Goal: Task Accomplishment & Management: Manage account settings

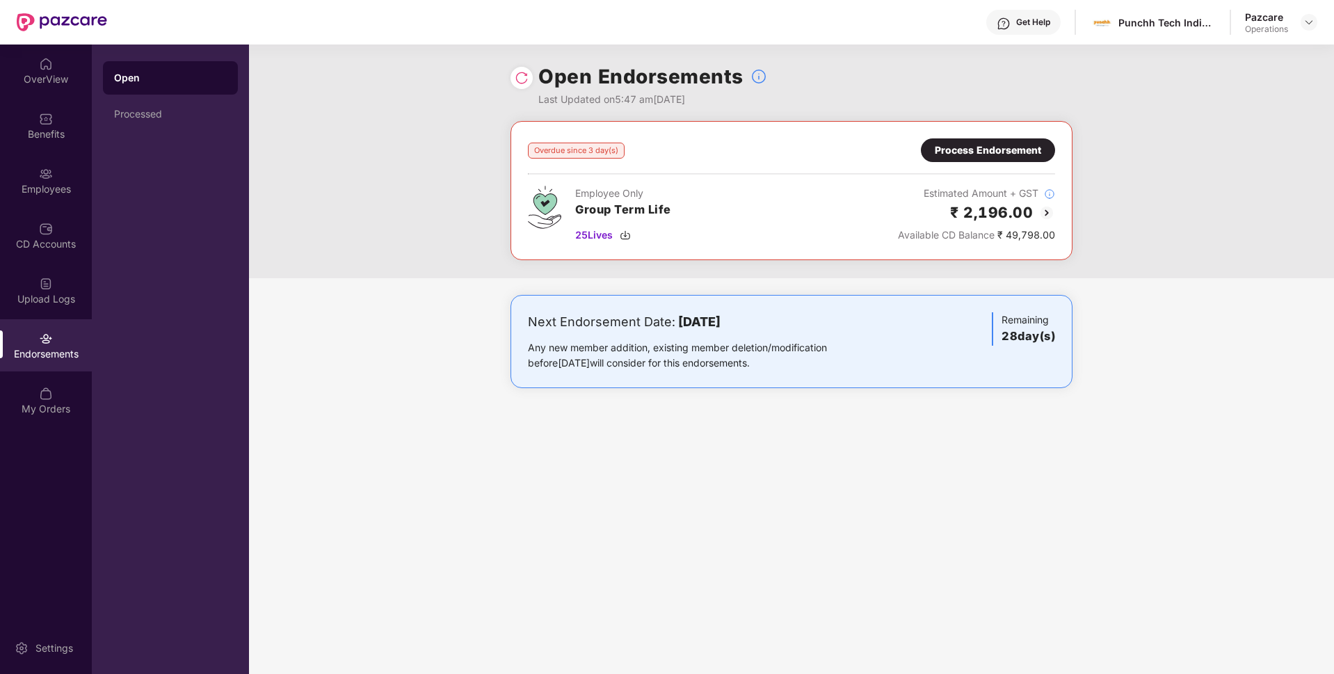
click at [1017, 154] on div "Process Endorsement" at bounding box center [988, 150] width 106 height 15
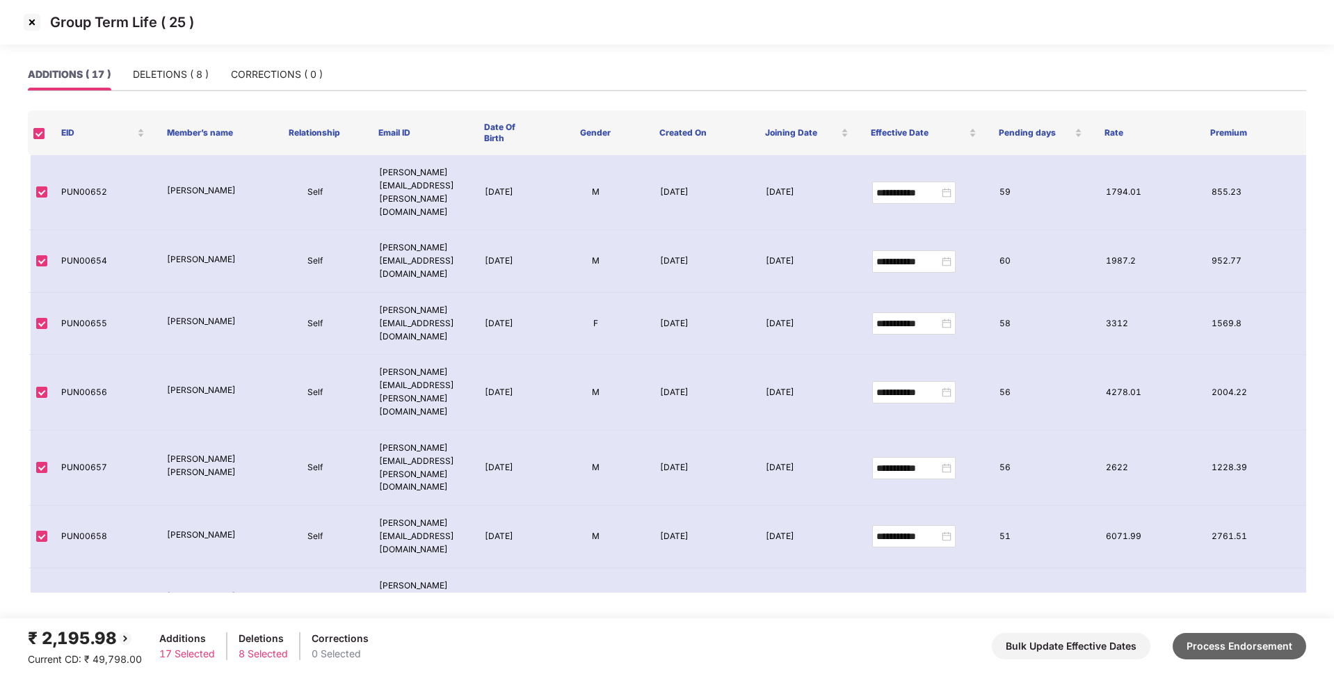
click at [1230, 641] on button "Process Endorsement" at bounding box center [1240, 646] width 134 height 26
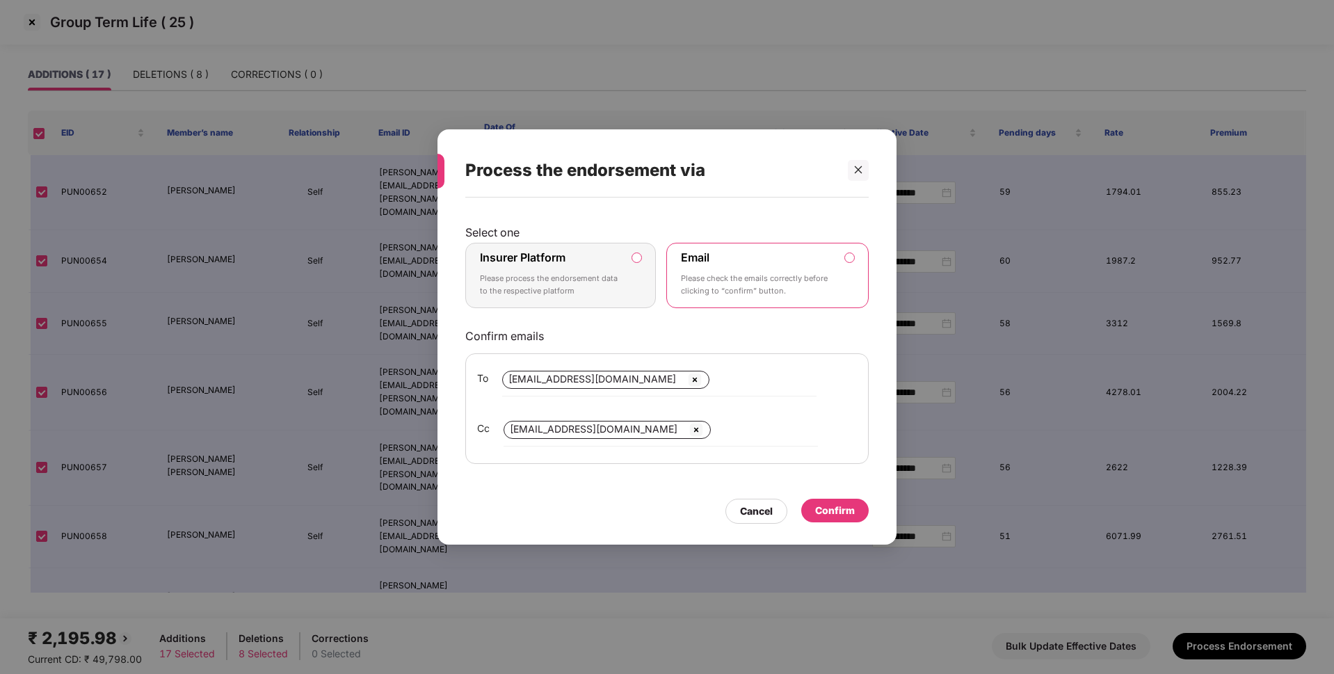
click at [595, 264] on div "Insurer Platform Please process the endorsement data to the respective platform" at bounding box center [551, 275] width 142 height 50
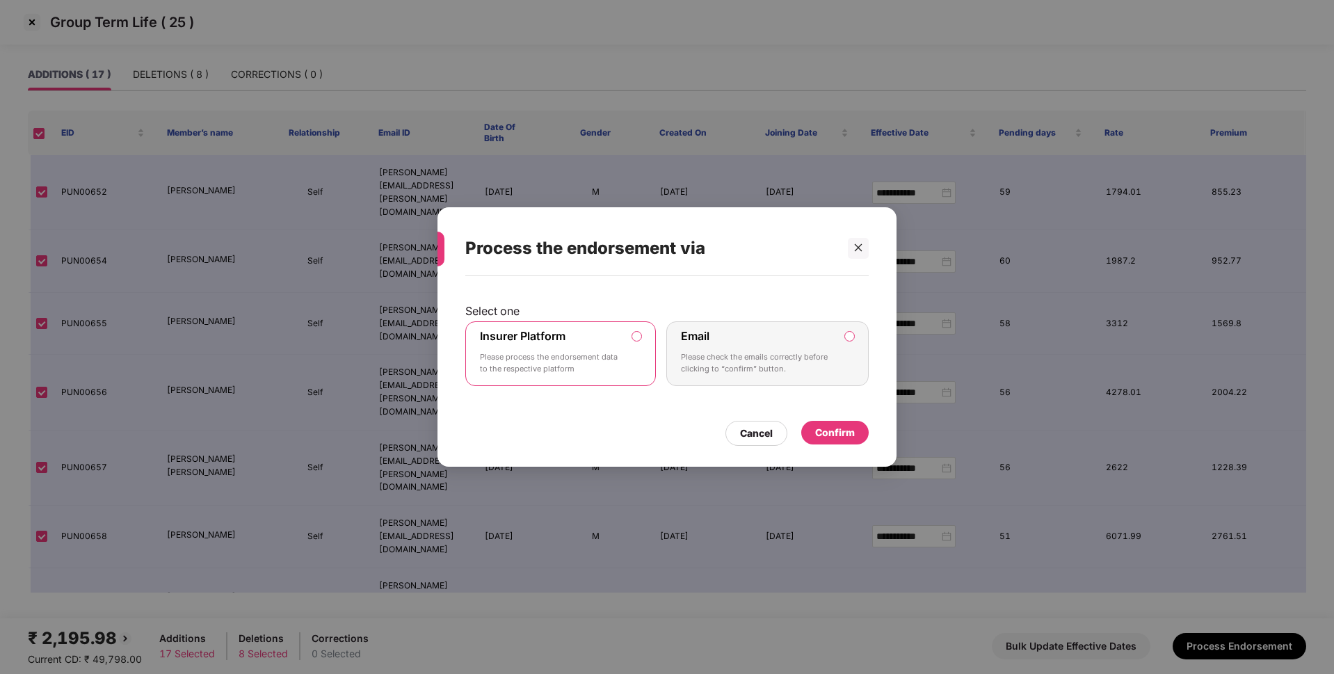
click at [827, 435] on div "Confirm" at bounding box center [835, 432] width 40 height 15
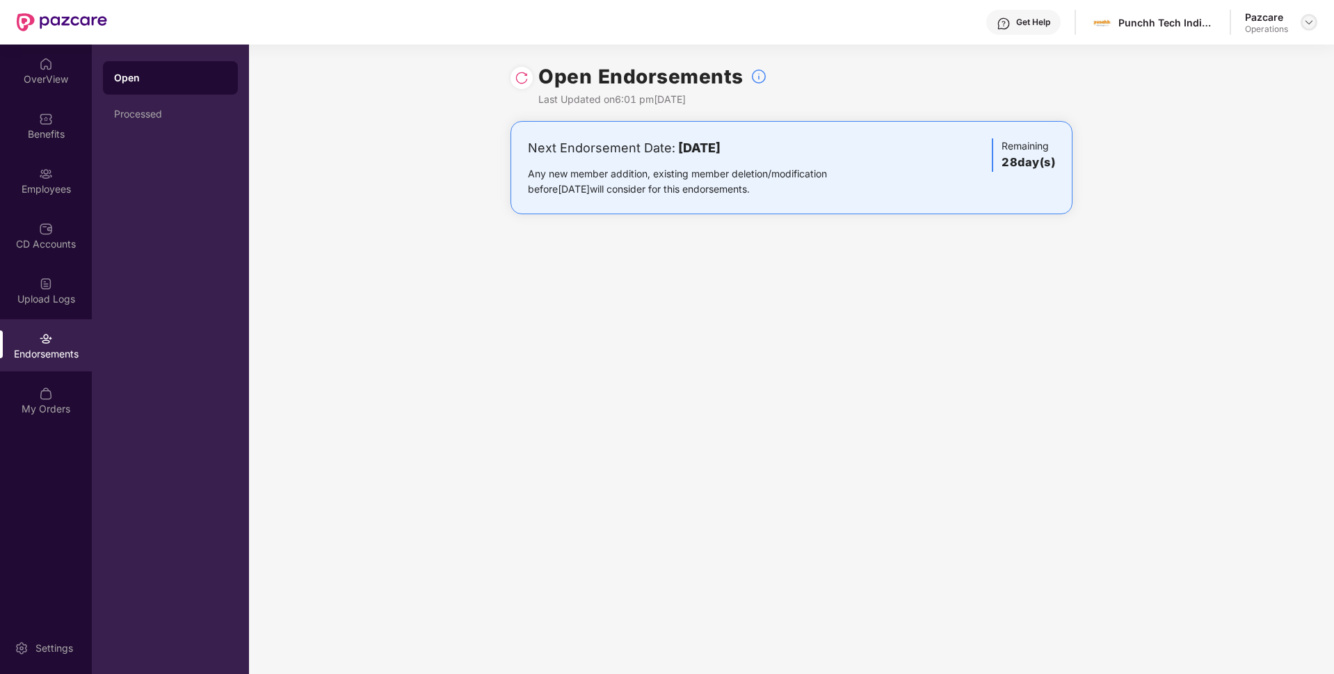
click at [1310, 22] on img at bounding box center [1308, 22] width 11 height 11
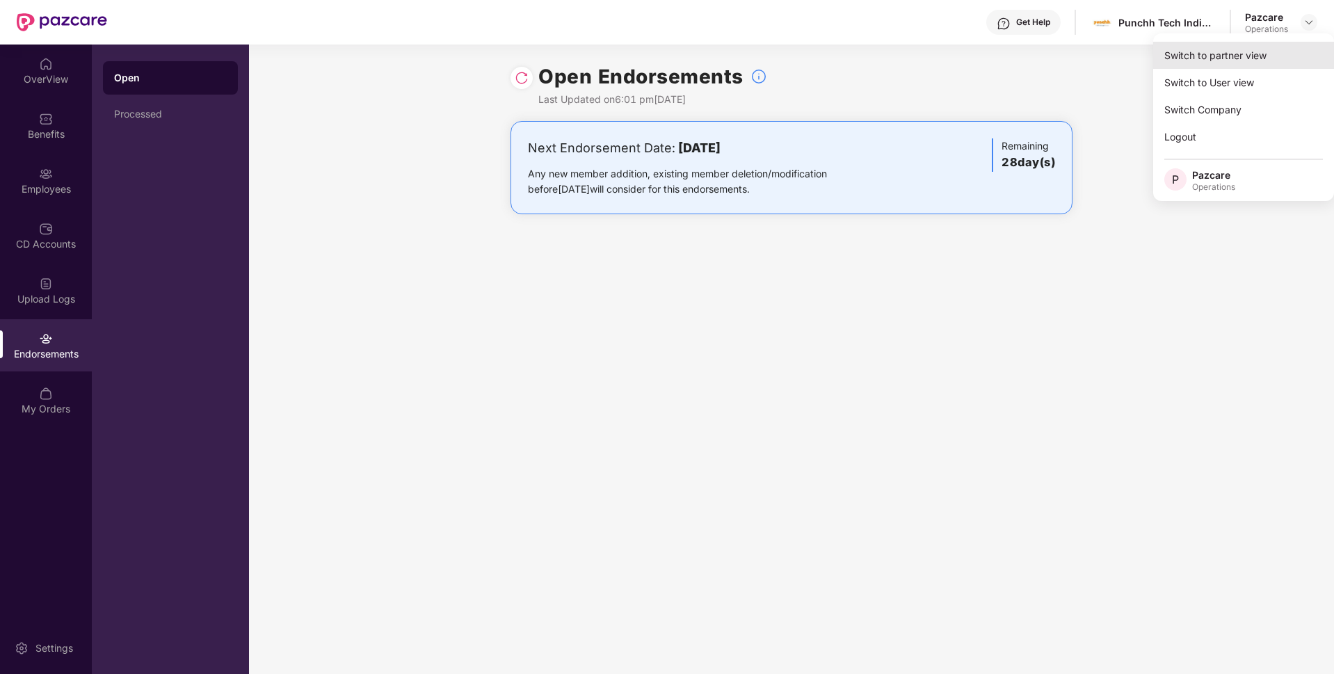
click at [1228, 54] on div "Switch to partner view" at bounding box center [1243, 55] width 181 height 27
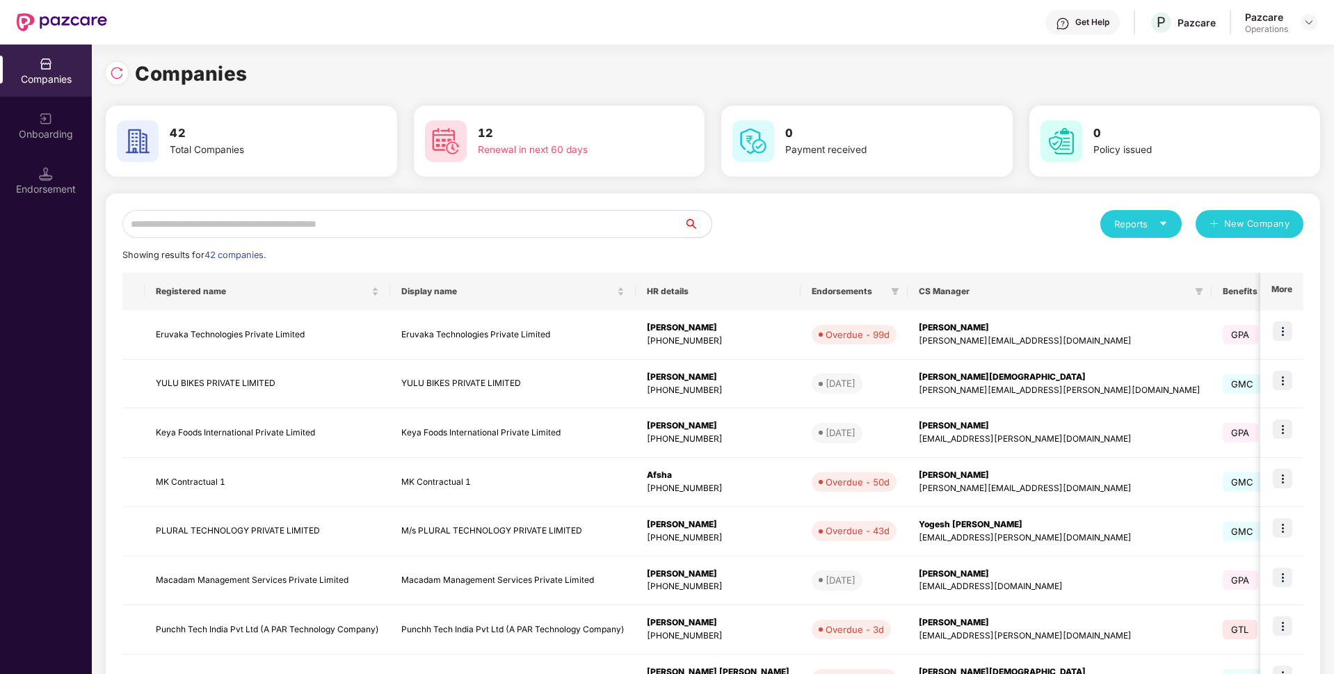
click at [404, 228] on input "text" at bounding box center [402, 224] width 561 height 28
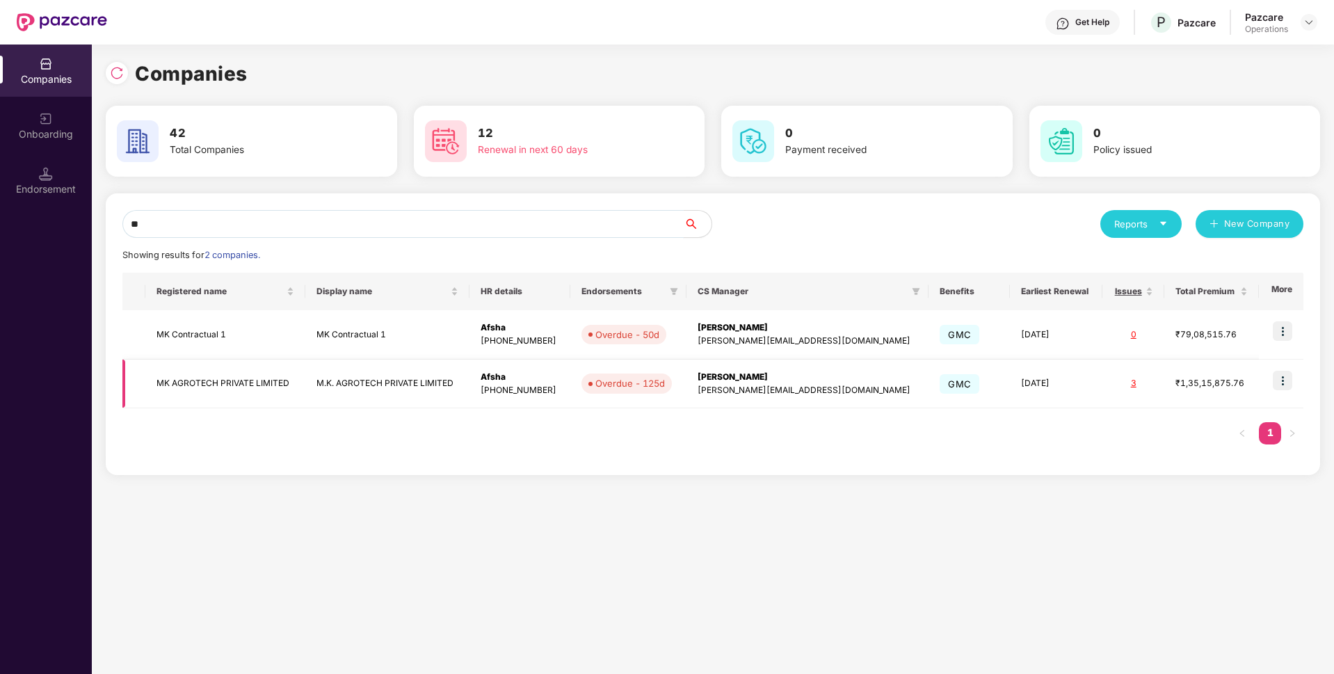
type input "**"
click at [1285, 383] on img at bounding box center [1282, 380] width 19 height 19
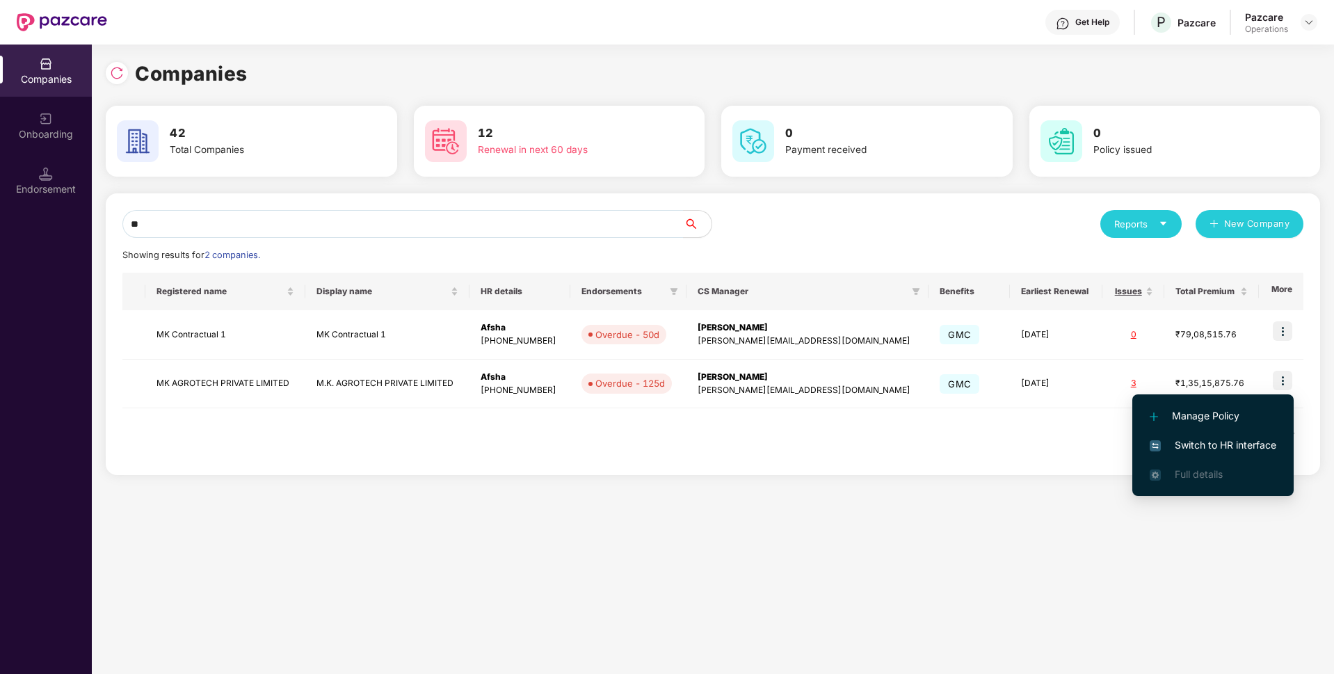
click at [1193, 449] on span "Switch to HR interface" at bounding box center [1213, 444] width 127 height 15
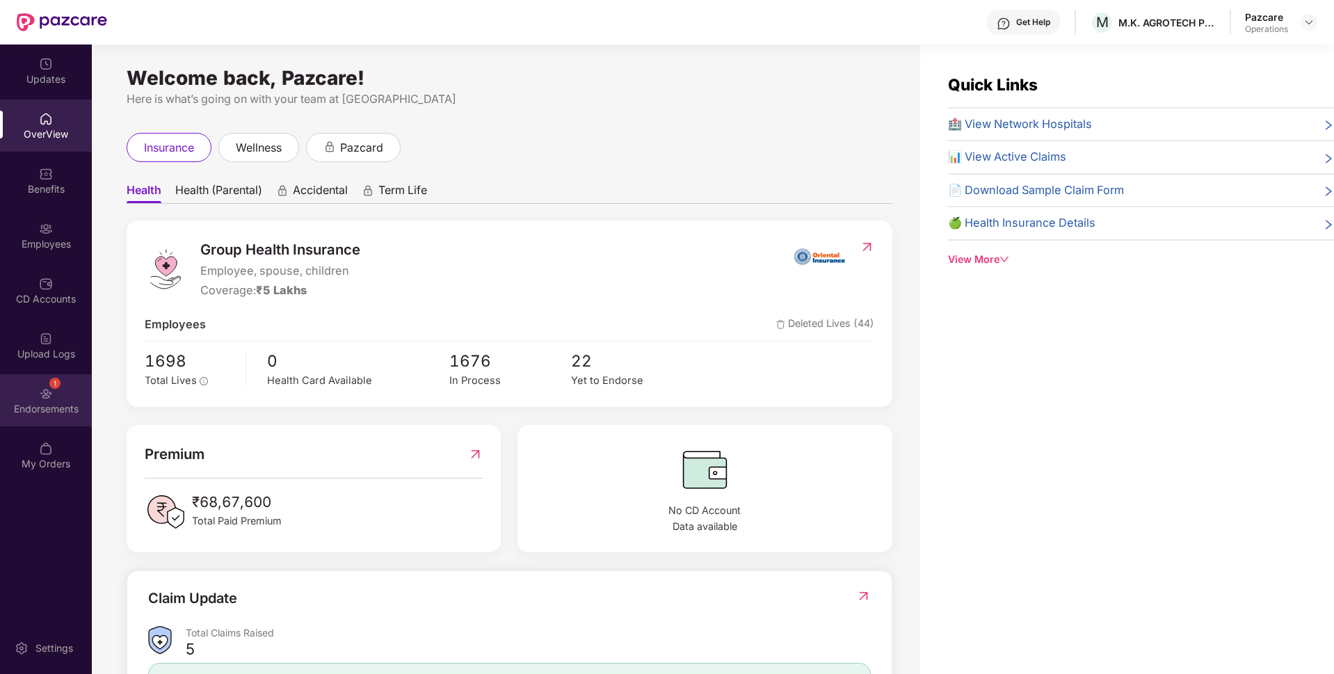
click at [51, 407] on div "Endorsements" at bounding box center [46, 409] width 92 height 14
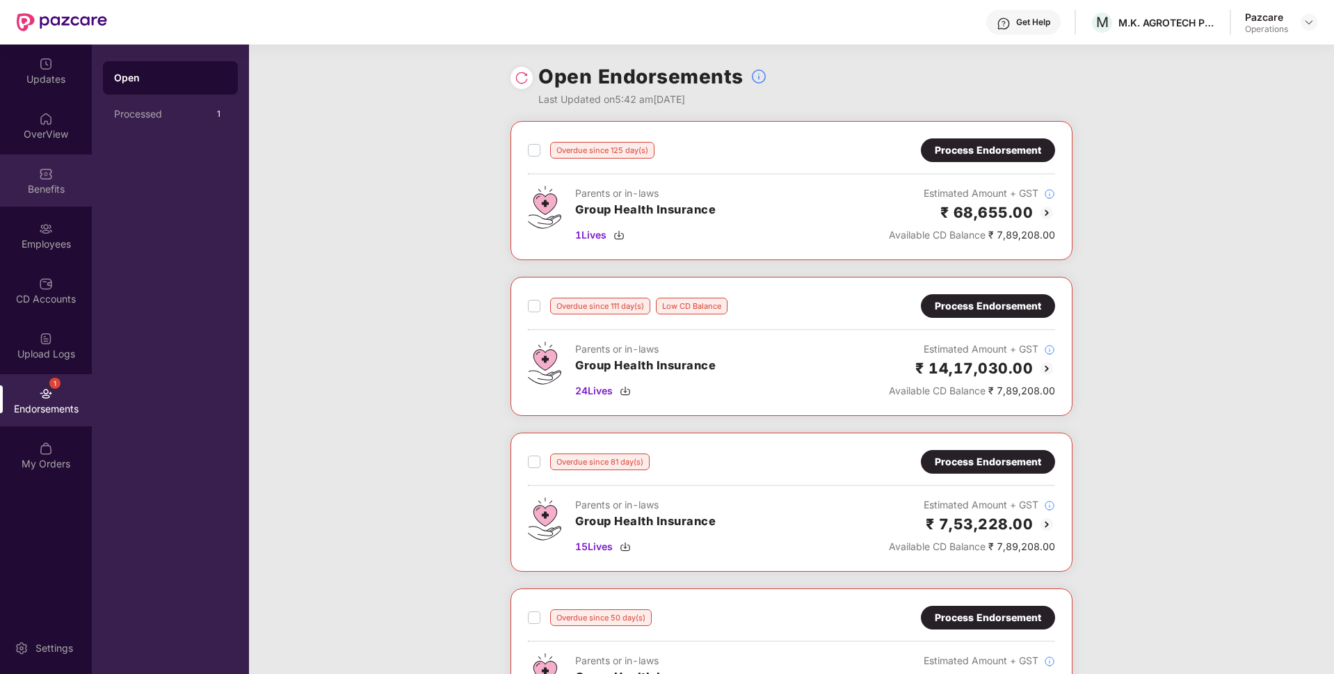
click at [19, 193] on div "Benefits" at bounding box center [46, 189] width 92 height 14
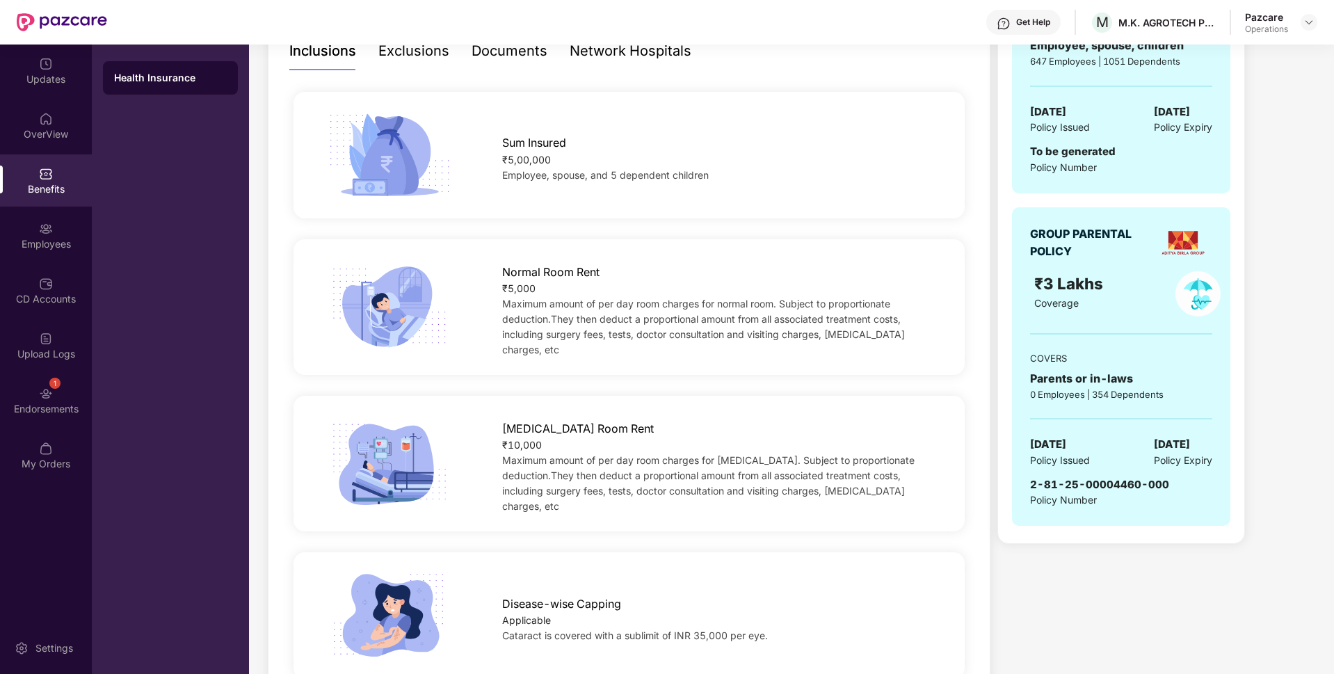
scroll to position [319, 0]
click at [1305, 23] on img at bounding box center [1308, 22] width 11 height 11
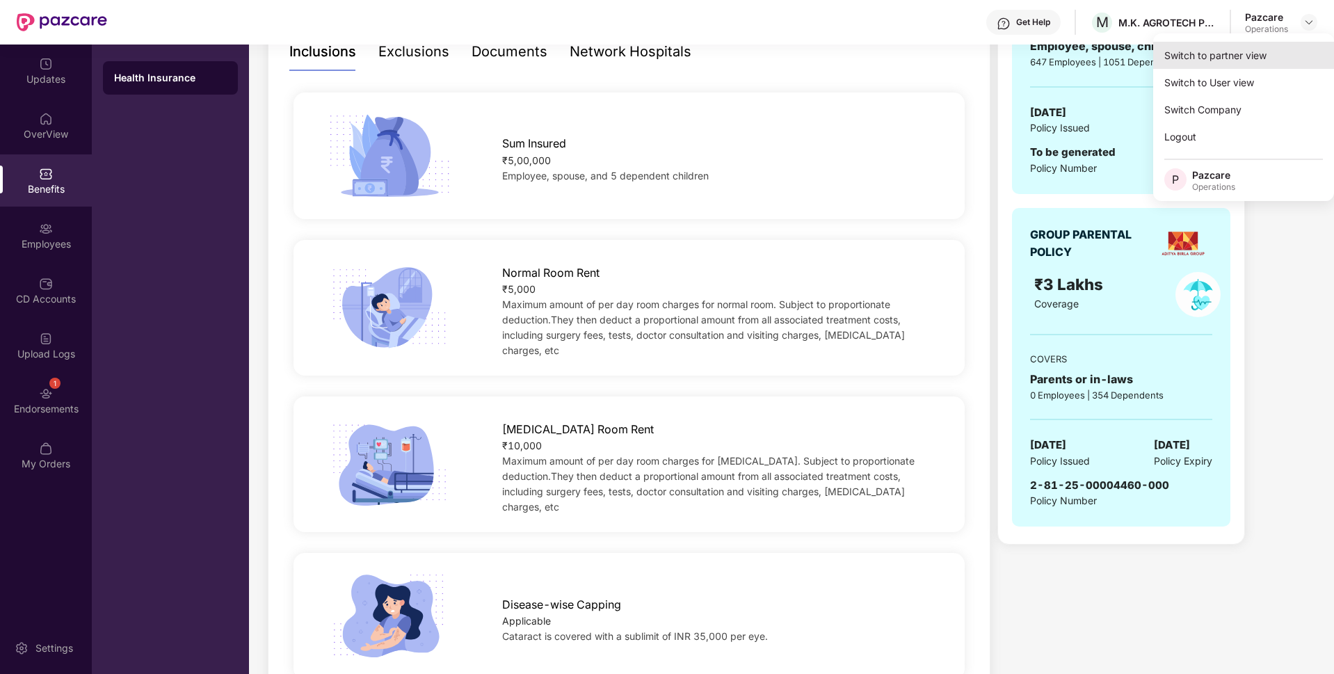
click at [1241, 52] on div "Switch to partner view" at bounding box center [1243, 55] width 181 height 27
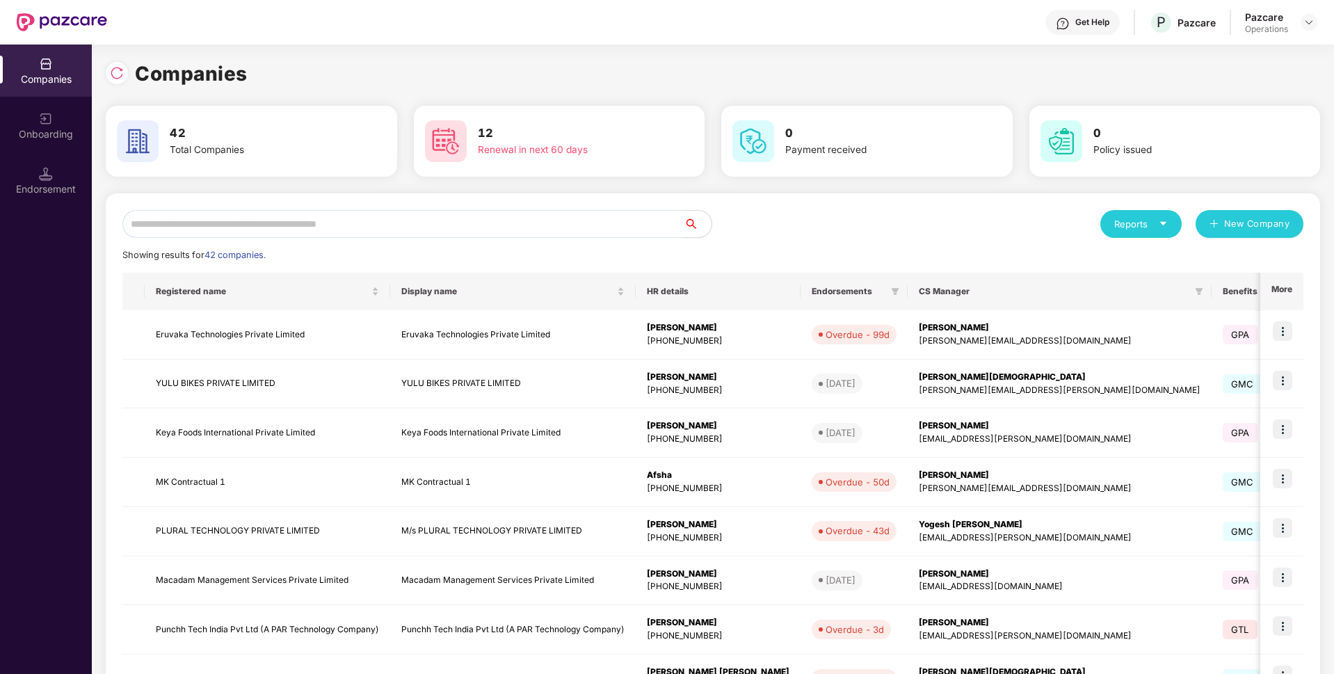
click at [458, 221] on input "text" at bounding box center [402, 224] width 561 height 28
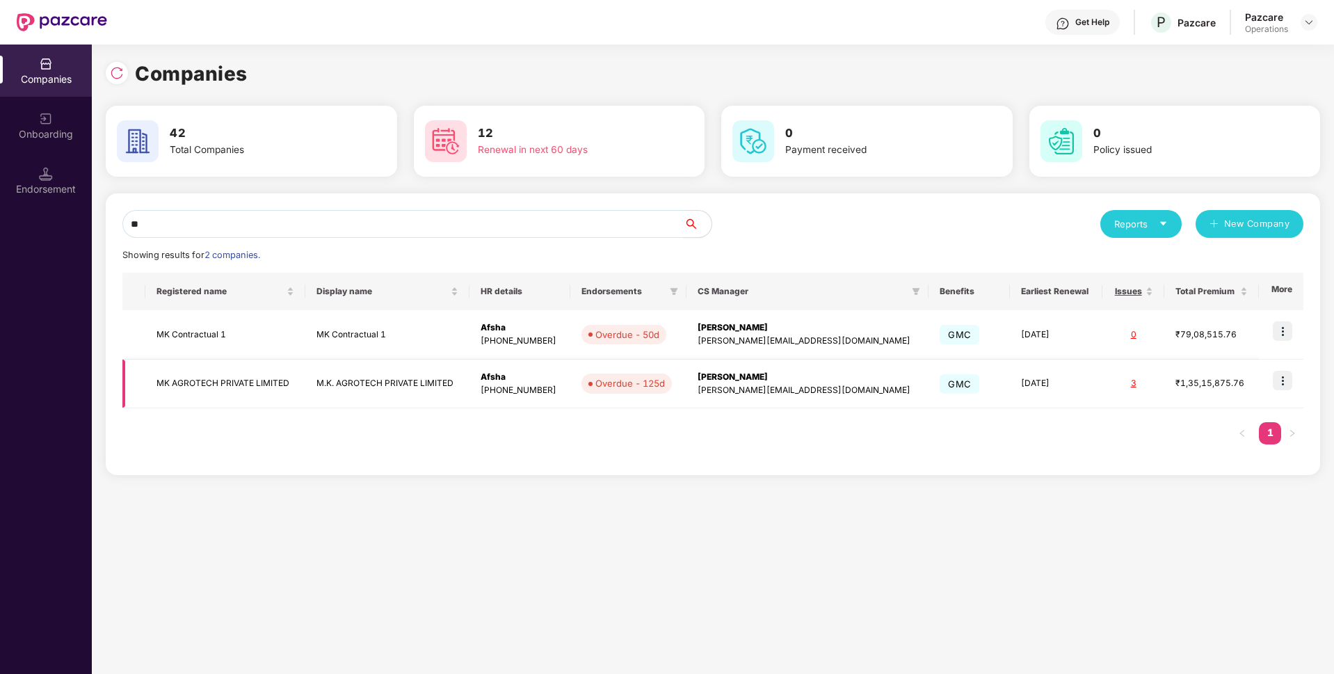
type input "**"
click at [207, 400] on td "MK AGROTECH PRIVATE LIMITED" at bounding box center [225, 384] width 160 height 49
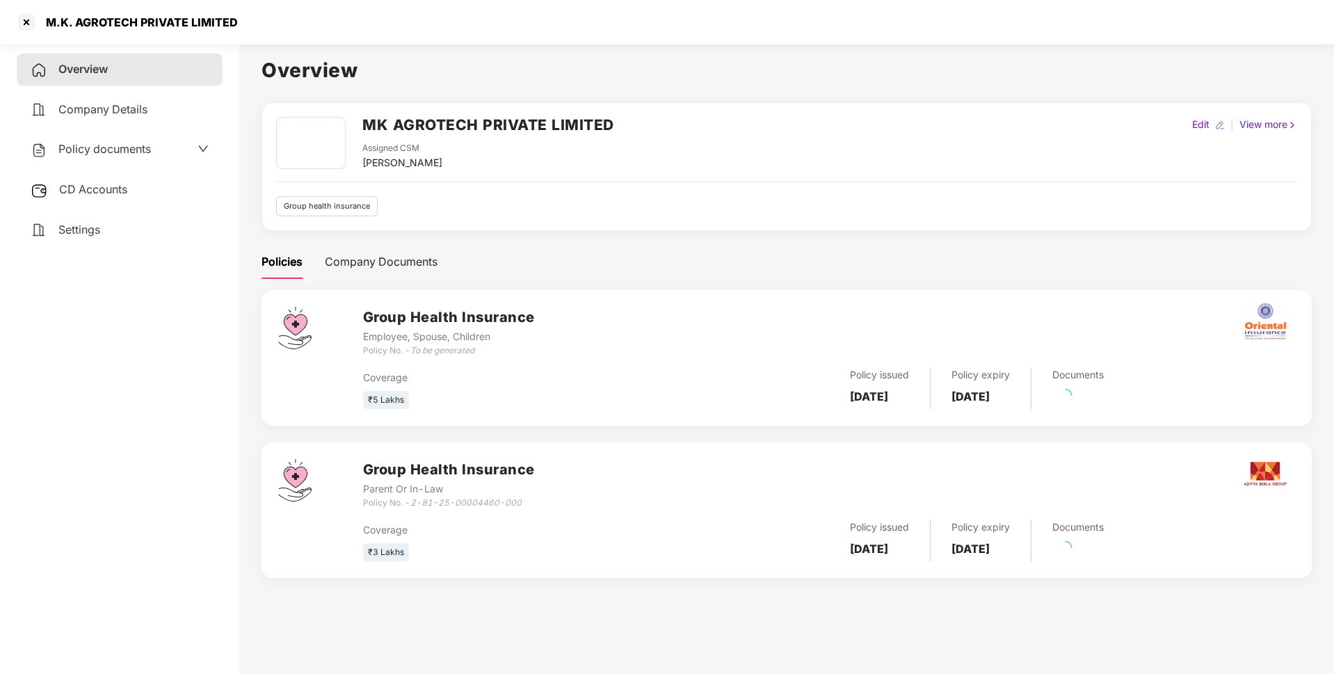
click at [93, 189] on span "CD Accounts" at bounding box center [93, 189] width 68 height 14
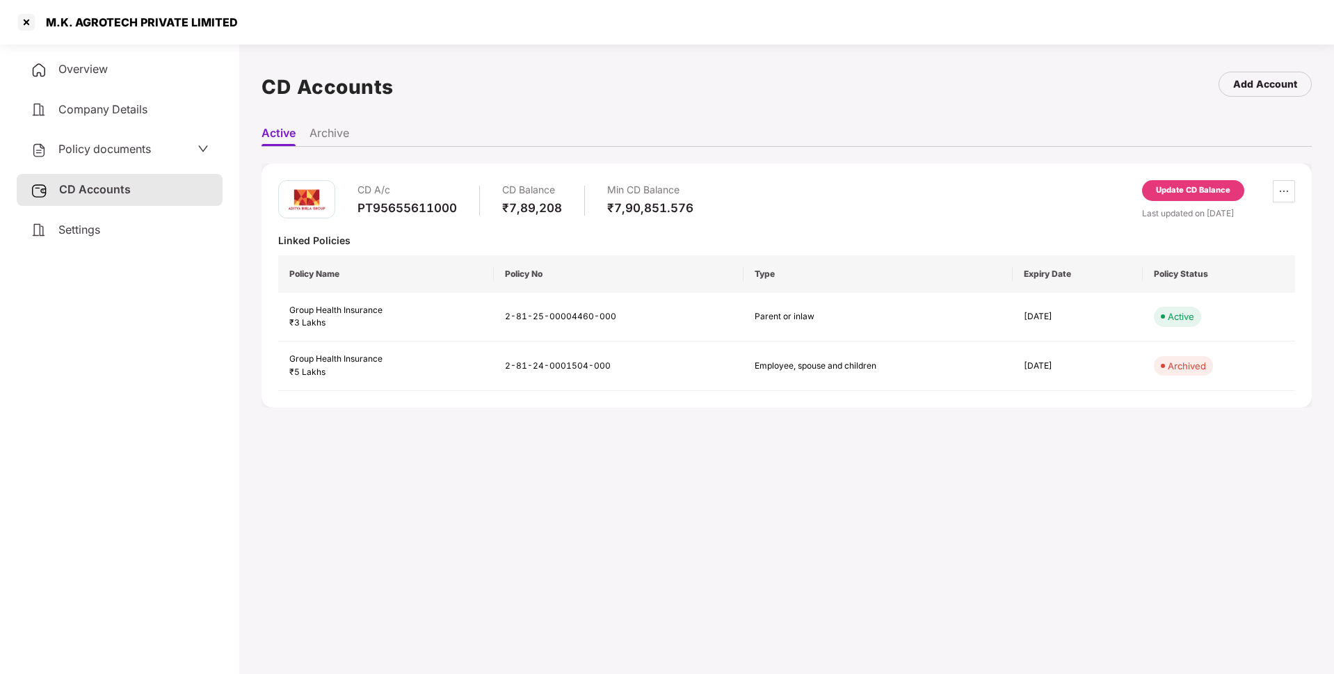
click at [1169, 189] on div "Update CD Balance" at bounding box center [1193, 190] width 74 height 13
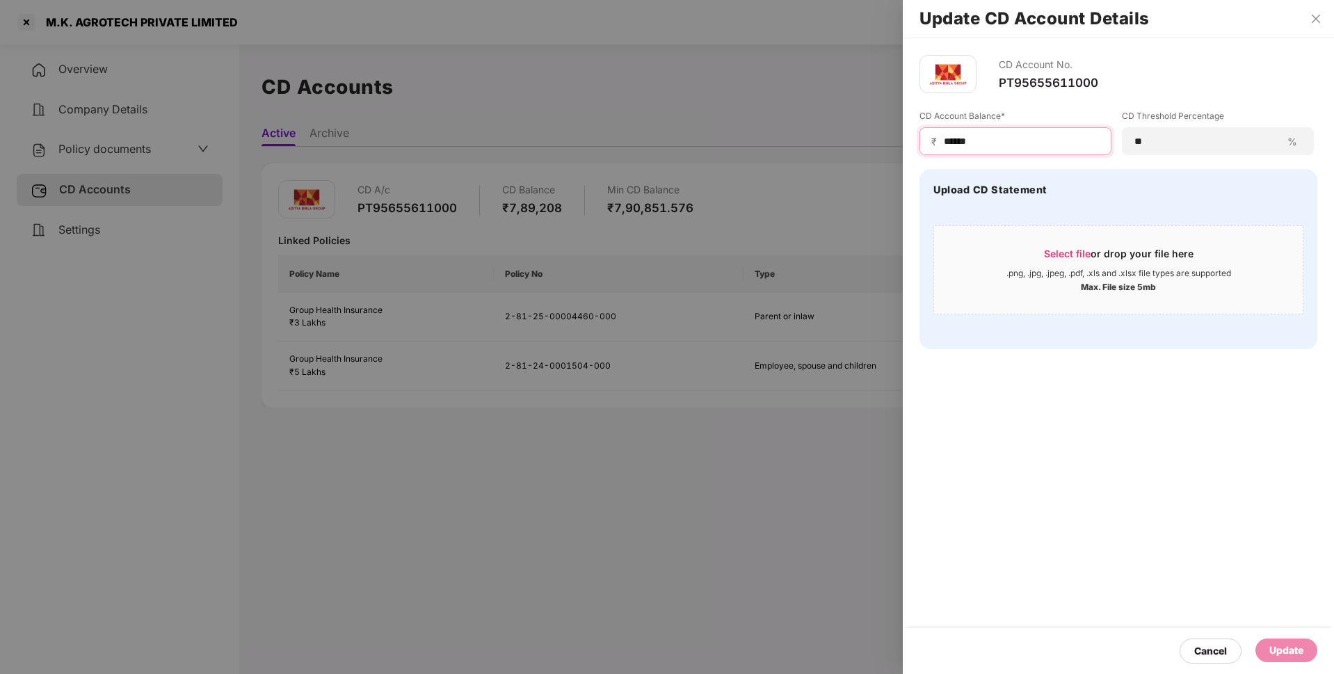
drag, startPoint x: 998, startPoint y: 145, endPoint x: 889, endPoint y: 140, distance: 109.3
click at [889, 140] on div "Update CD Account Details CD Account No. PT95655611000 CD Account Balance* ₹ **…" at bounding box center [667, 337] width 1334 height 674
type input "******"
click at [1287, 648] on div "Update" at bounding box center [1286, 650] width 34 height 15
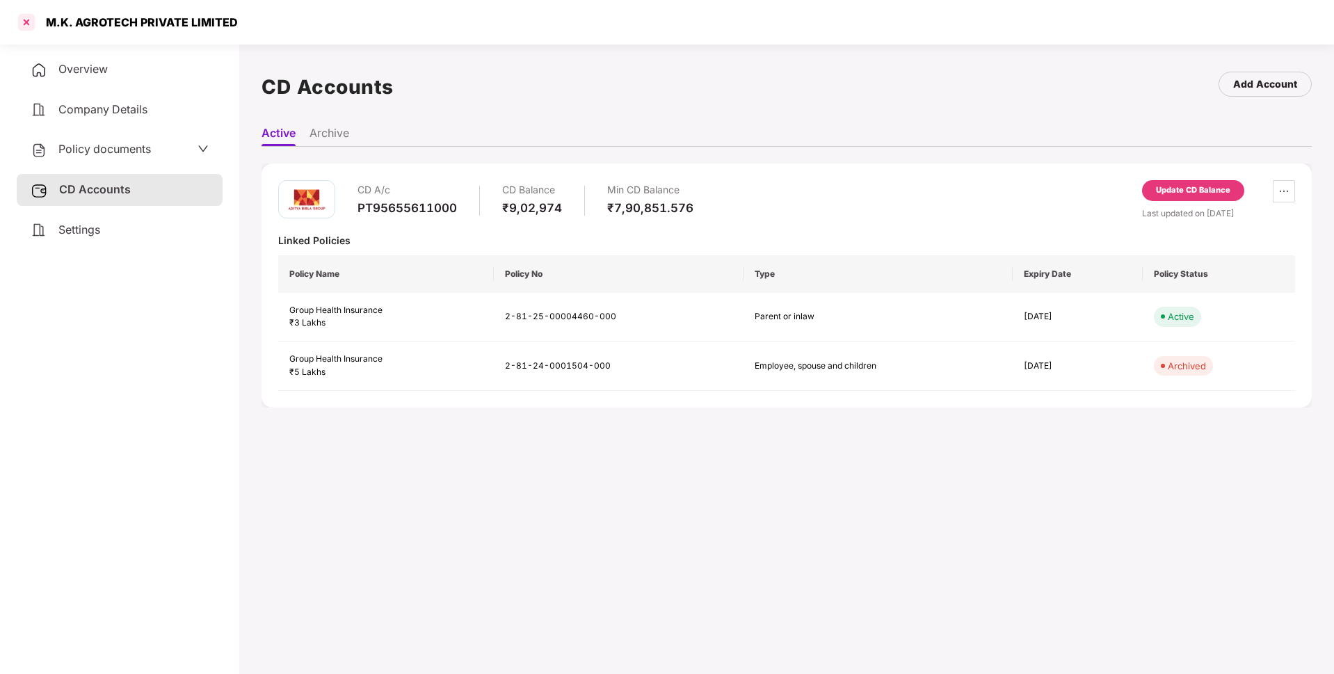
click at [22, 12] on div at bounding box center [26, 22] width 22 height 22
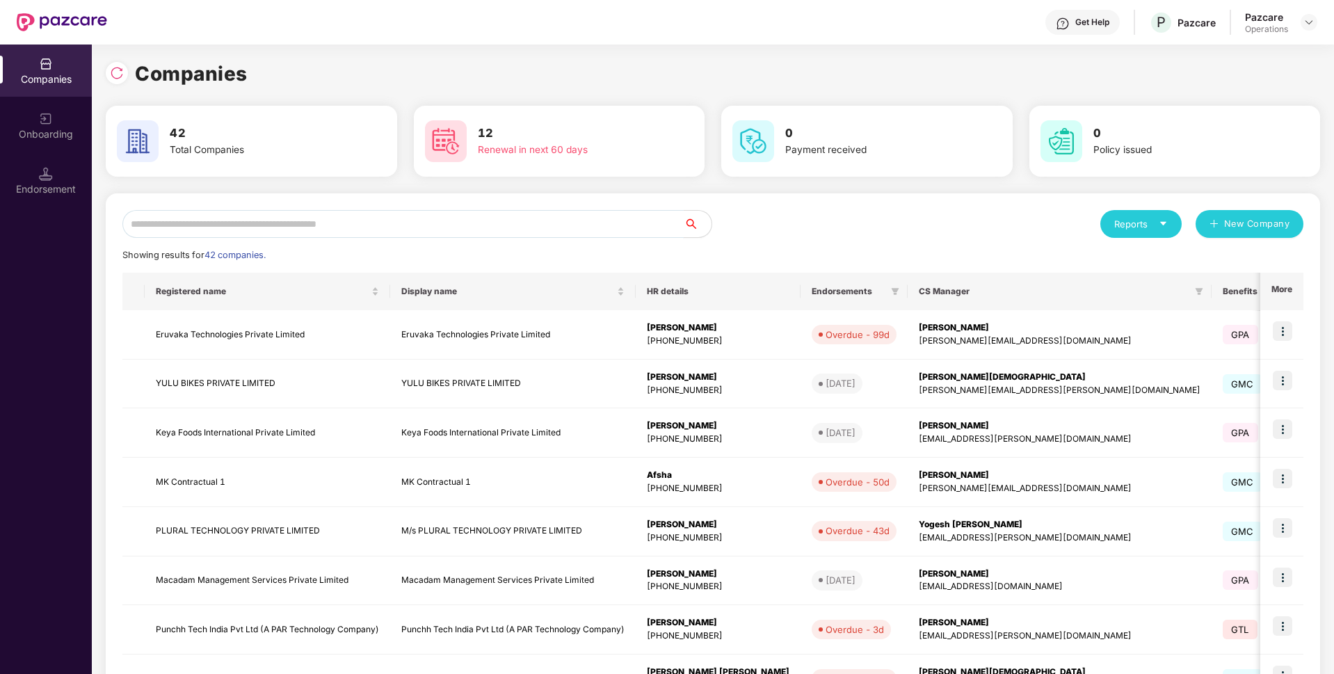
click at [384, 236] on input "text" at bounding box center [402, 224] width 561 height 28
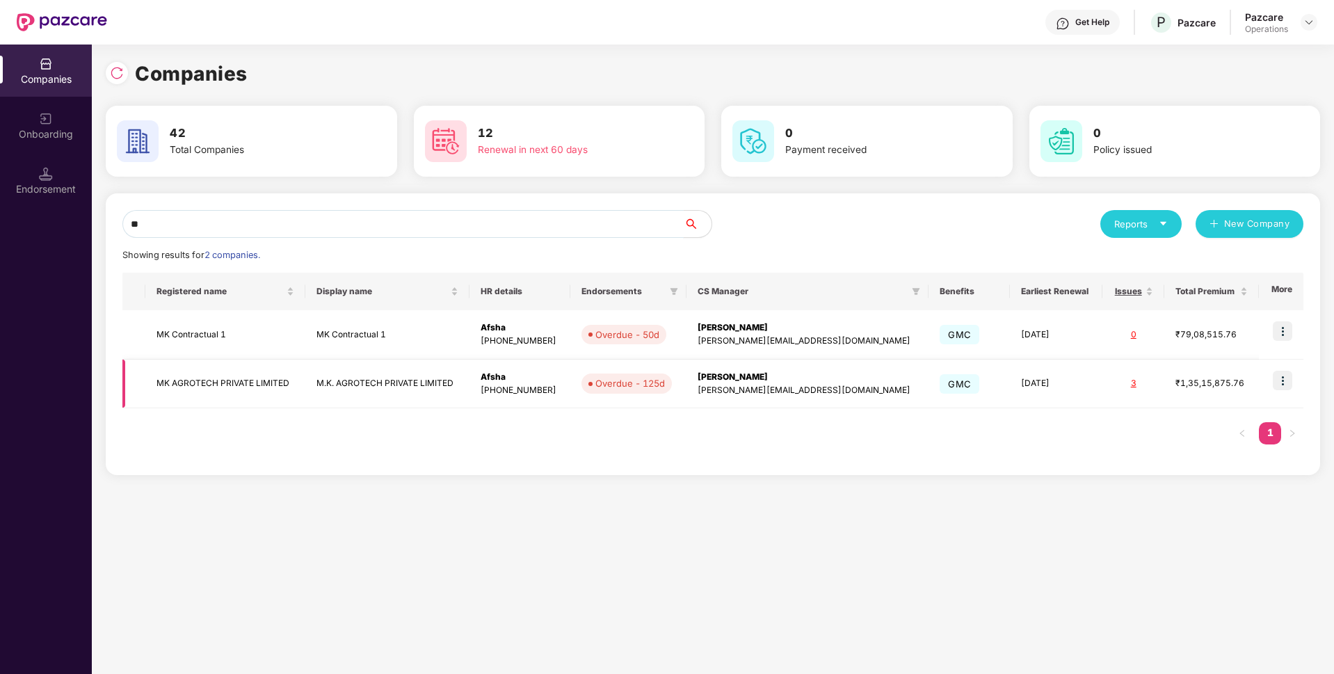
type input "**"
click at [1286, 382] on img at bounding box center [1282, 380] width 19 height 19
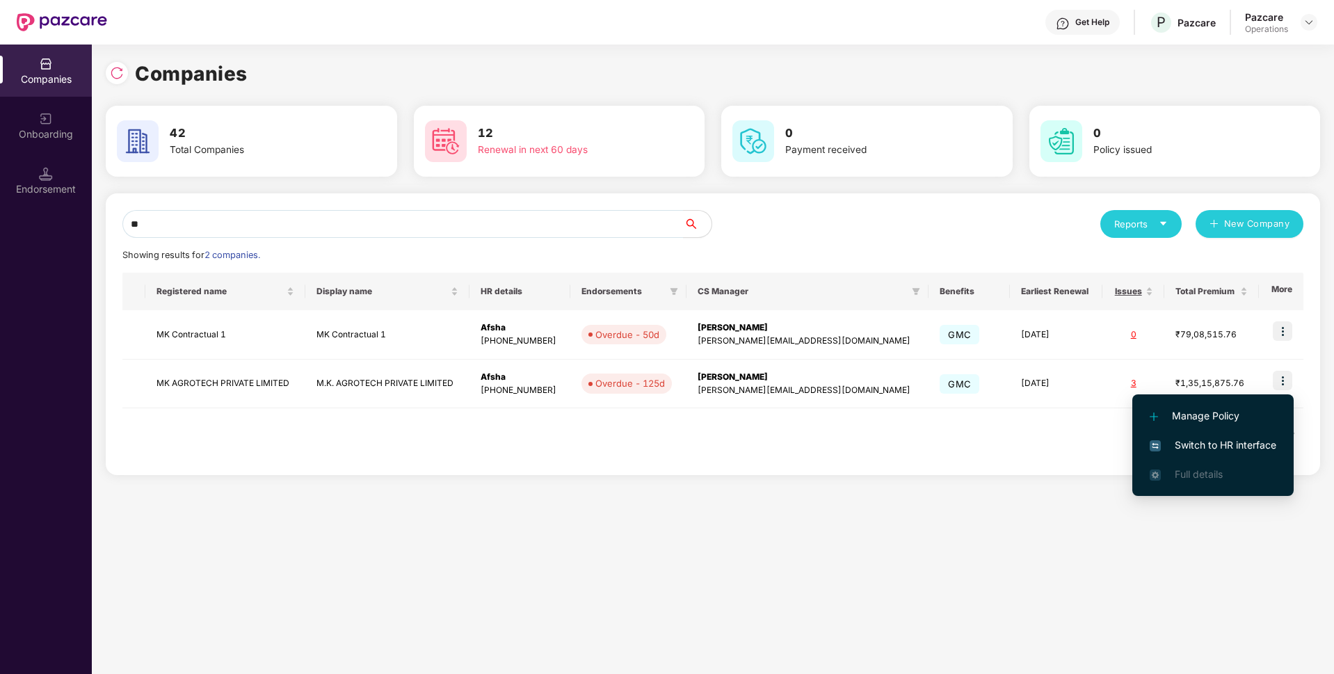
click at [1181, 440] on span "Switch to HR interface" at bounding box center [1213, 444] width 127 height 15
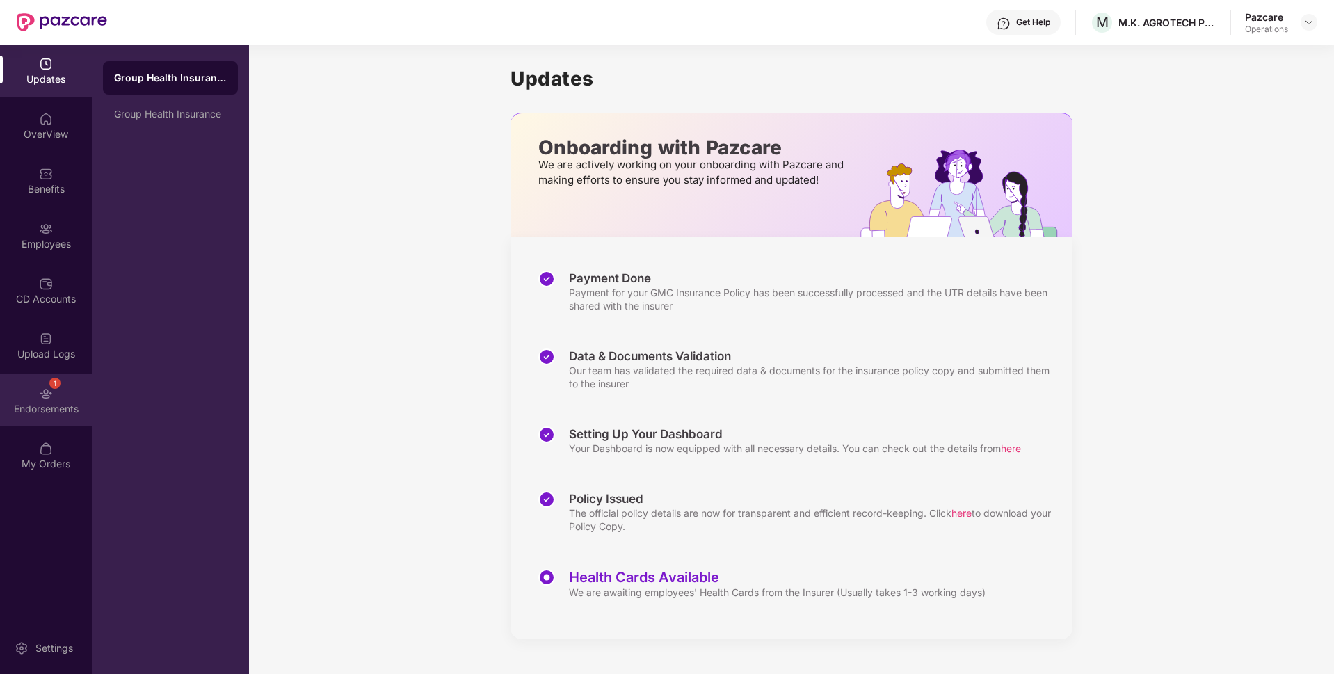
click at [45, 392] on img at bounding box center [46, 394] width 14 height 14
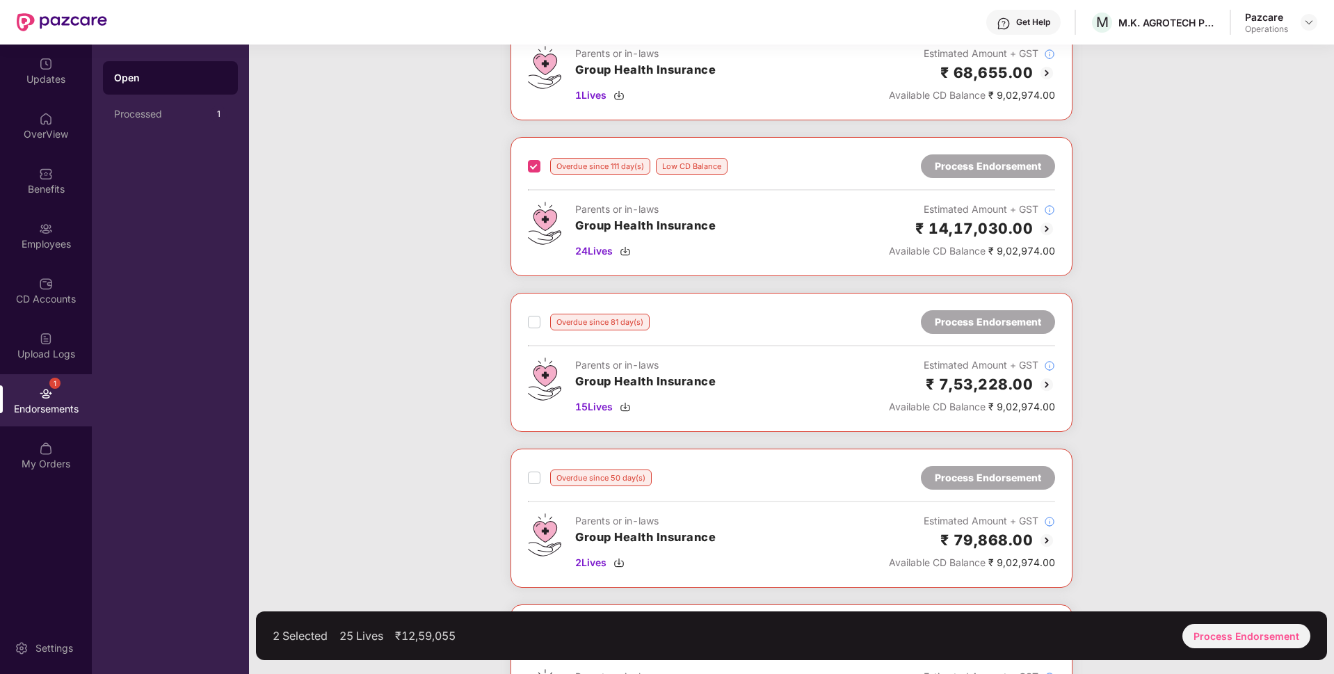
scroll to position [142, 0]
click at [526, 312] on div "Overdue since 81 day(s) Process Endorsement Parents or in-laws Group Health Ins…" at bounding box center [791, 360] width 562 height 139
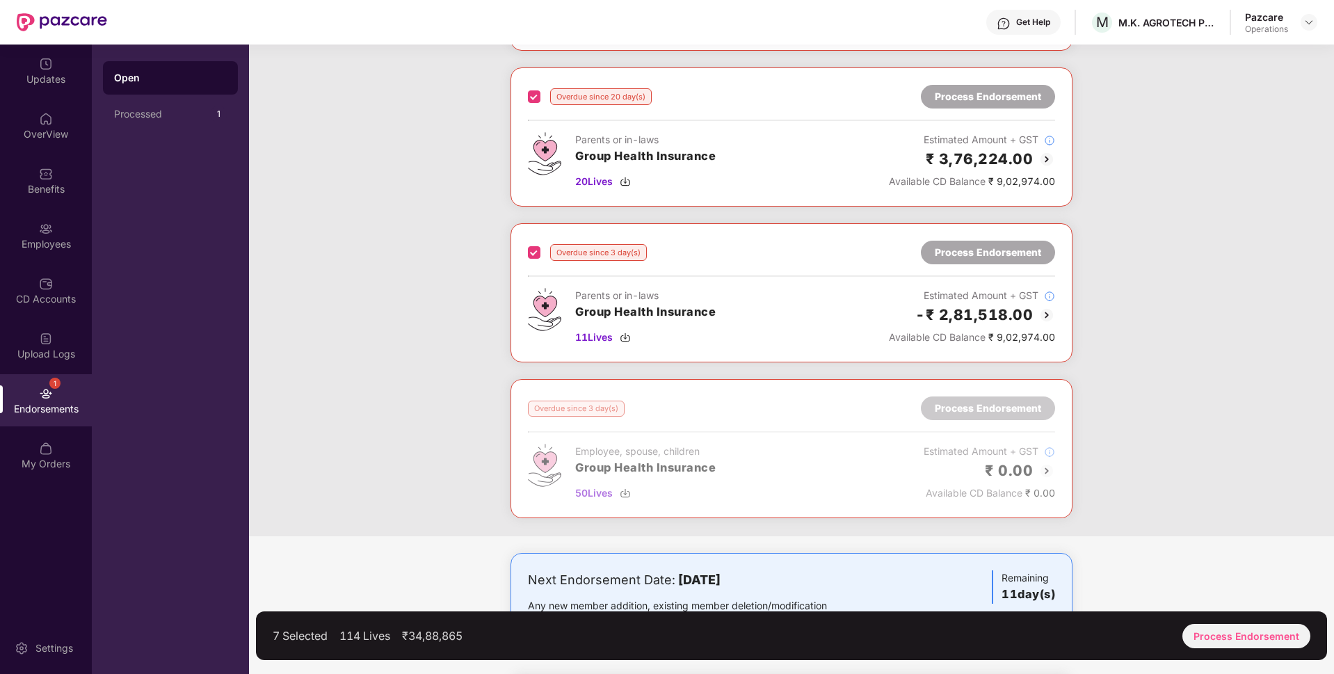
scroll to position [832, 0]
click at [1238, 632] on div "Process Endorsement" at bounding box center [1246, 636] width 128 height 24
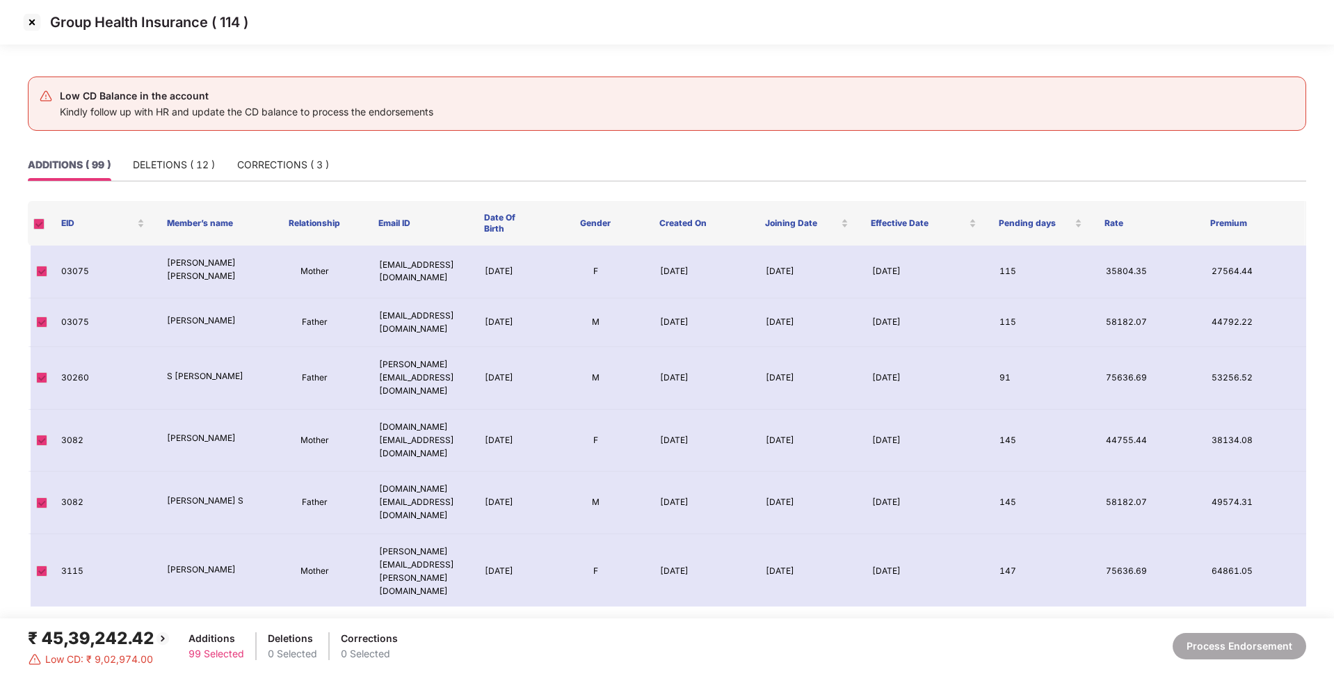
click at [32, 23] on img at bounding box center [32, 22] width 22 height 22
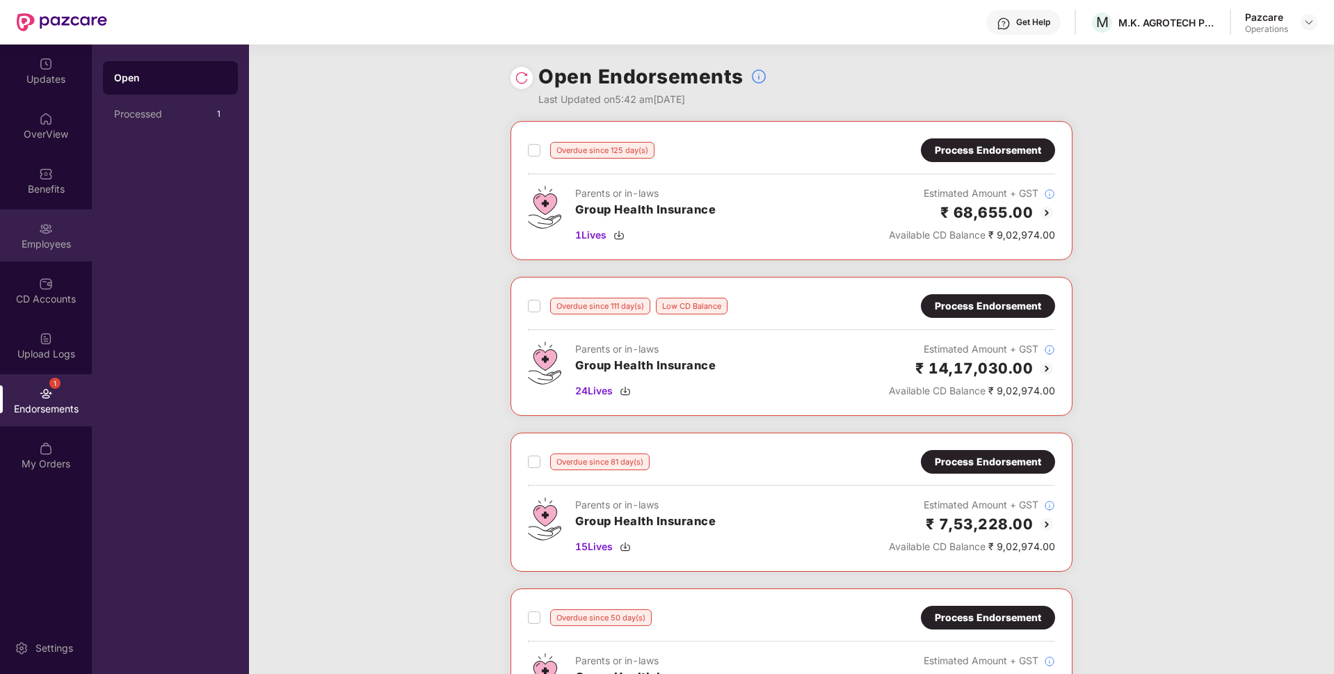
click at [30, 242] on div "Employees" at bounding box center [46, 244] width 92 height 14
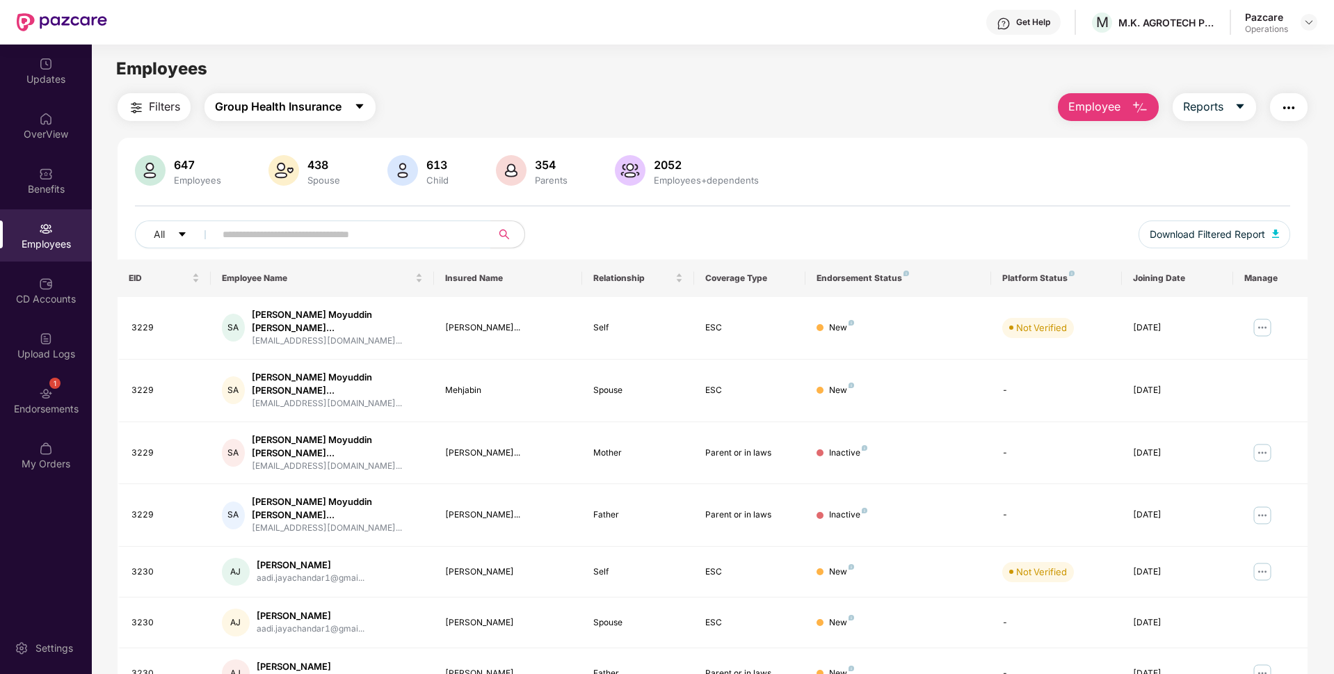
click at [312, 107] on span "Group Health Insurance" at bounding box center [278, 106] width 127 height 17
click at [483, 106] on div "Filters Group Health Insurance Employee Reports" at bounding box center [713, 107] width 1190 height 28
click at [148, 110] on button "Filters" at bounding box center [154, 107] width 73 height 28
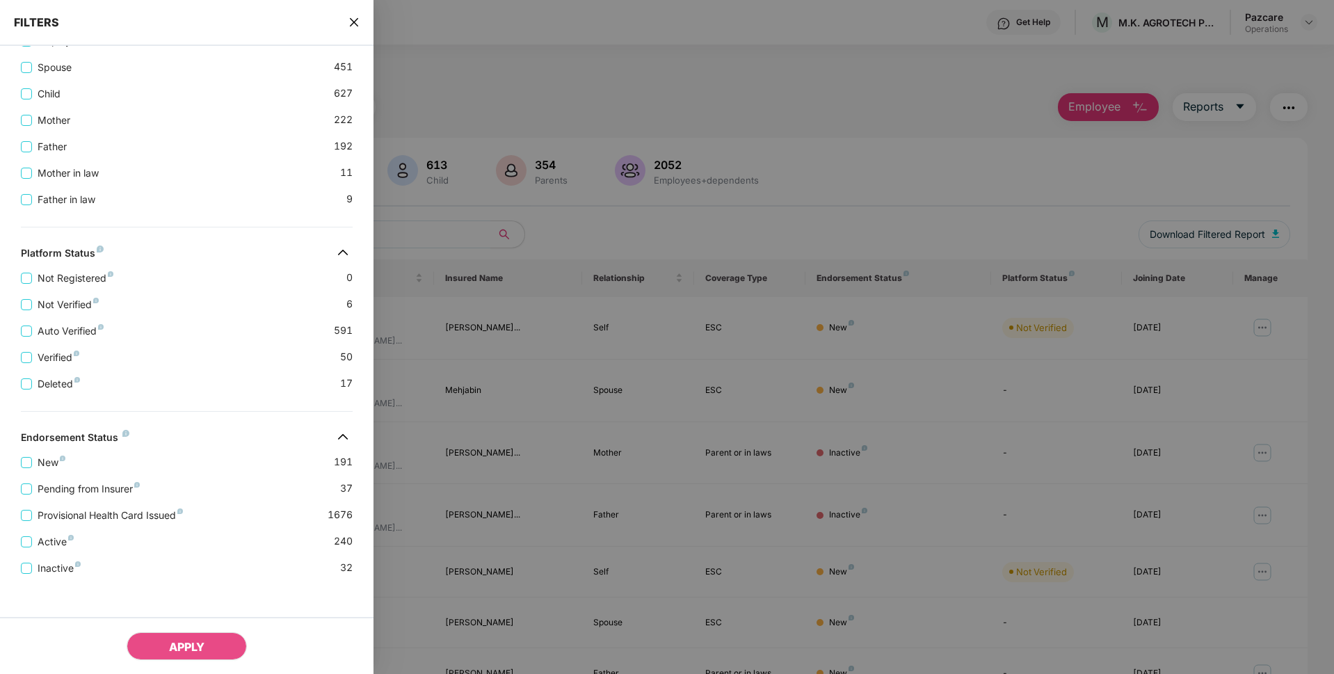
scroll to position [312, 0]
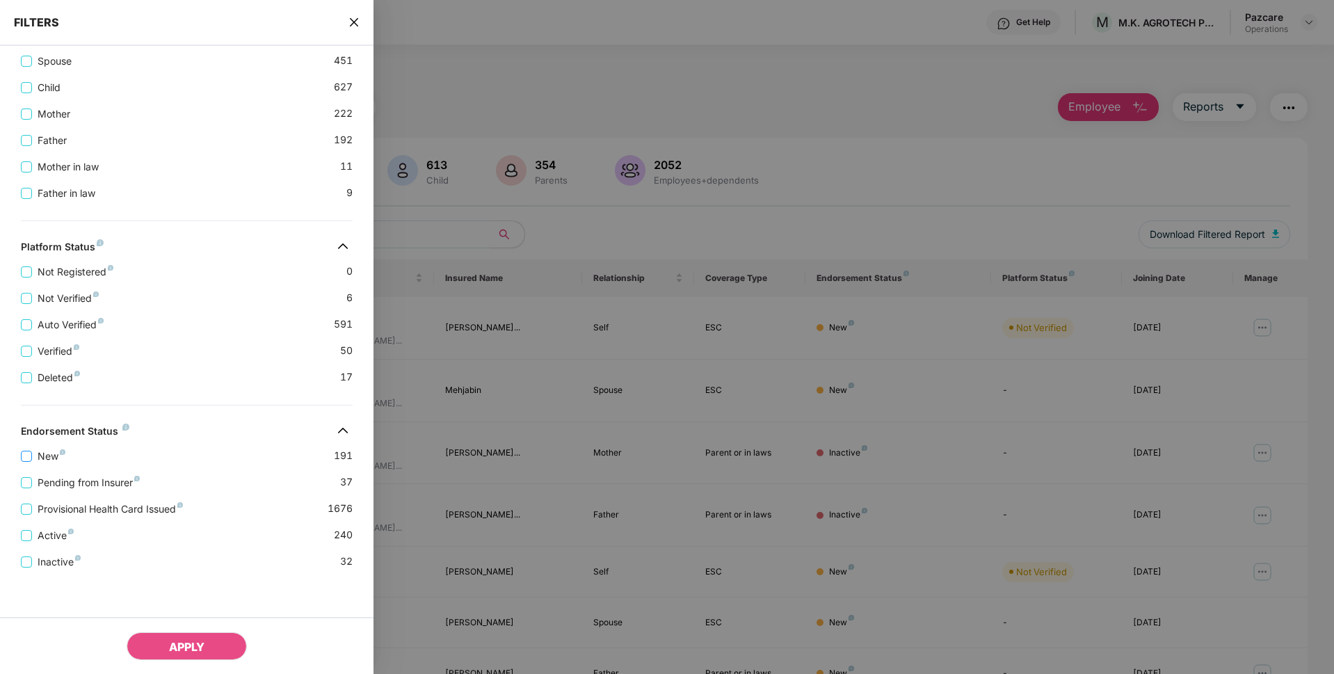
click at [37, 458] on span "New" at bounding box center [51, 456] width 39 height 15
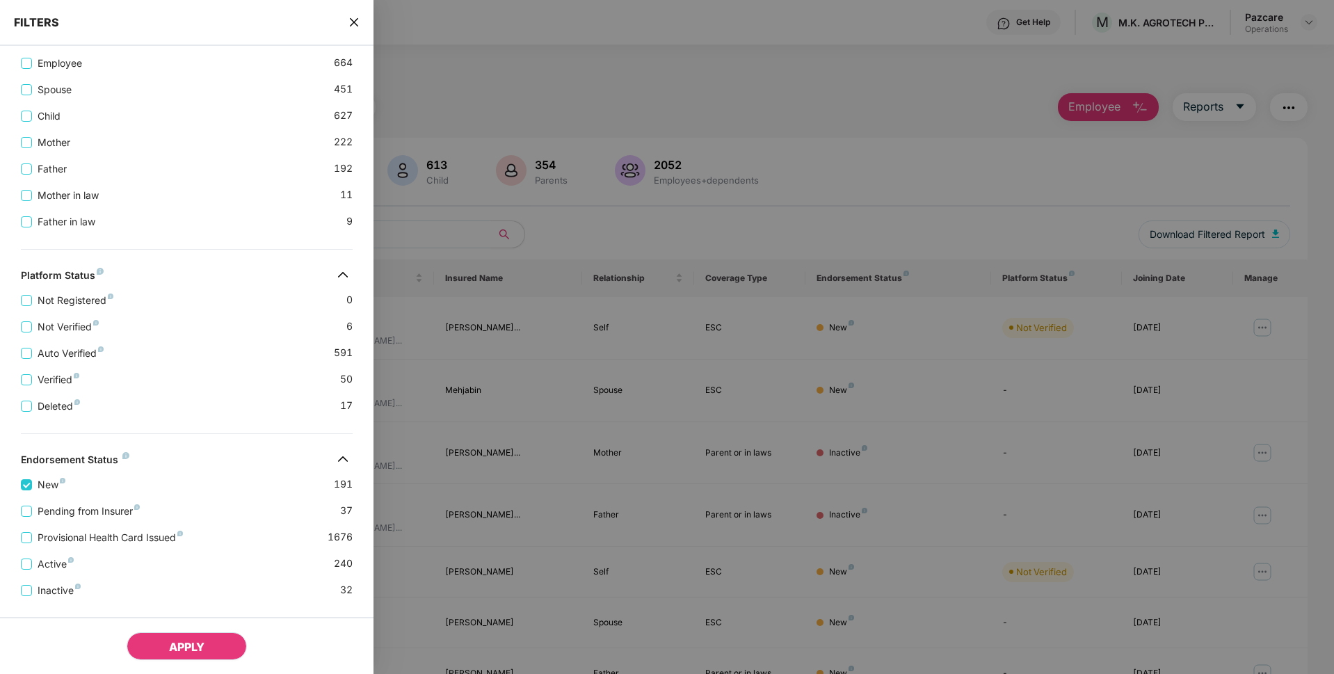
click at [193, 643] on span "APPLY" at bounding box center [186, 647] width 35 height 14
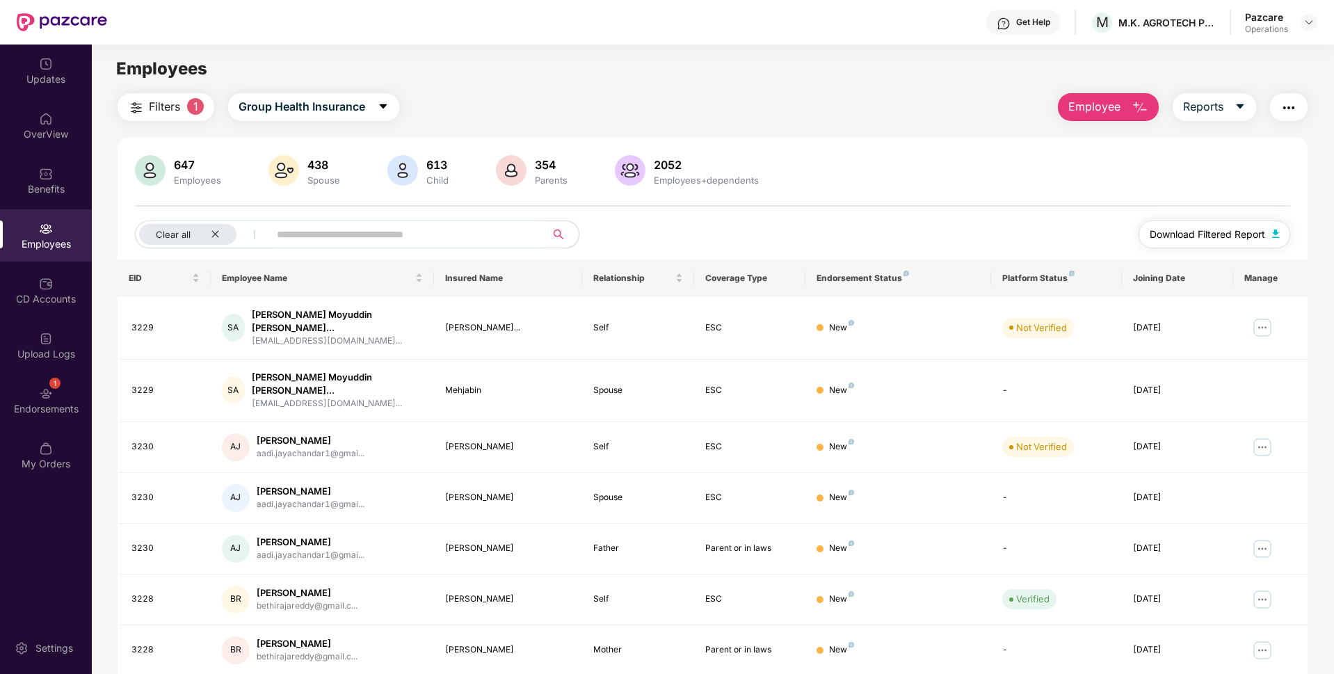
click at [1205, 233] on span "Download Filtered Report" at bounding box center [1207, 234] width 115 height 15
click at [51, 394] on img at bounding box center [46, 394] width 14 height 14
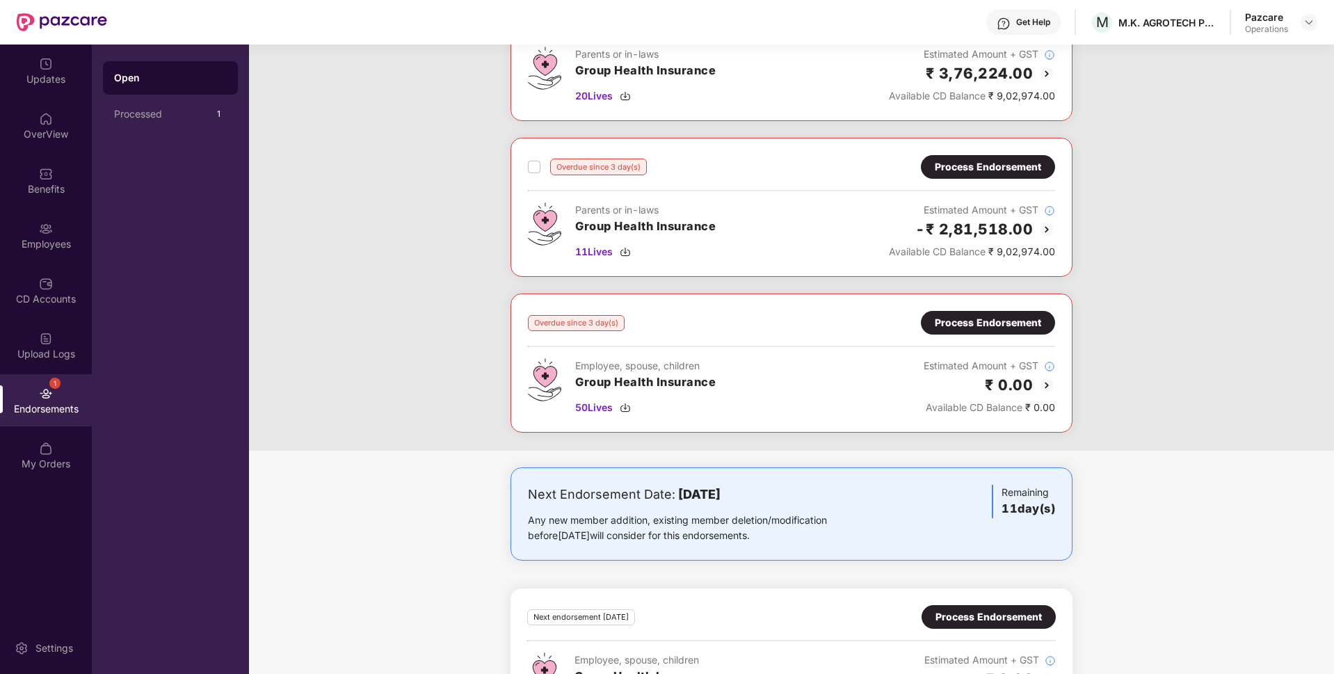
scroll to position [917, 0]
click at [967, 163] on div "Process Endorsement" at bounding box center [988, 167] width 106 height 15
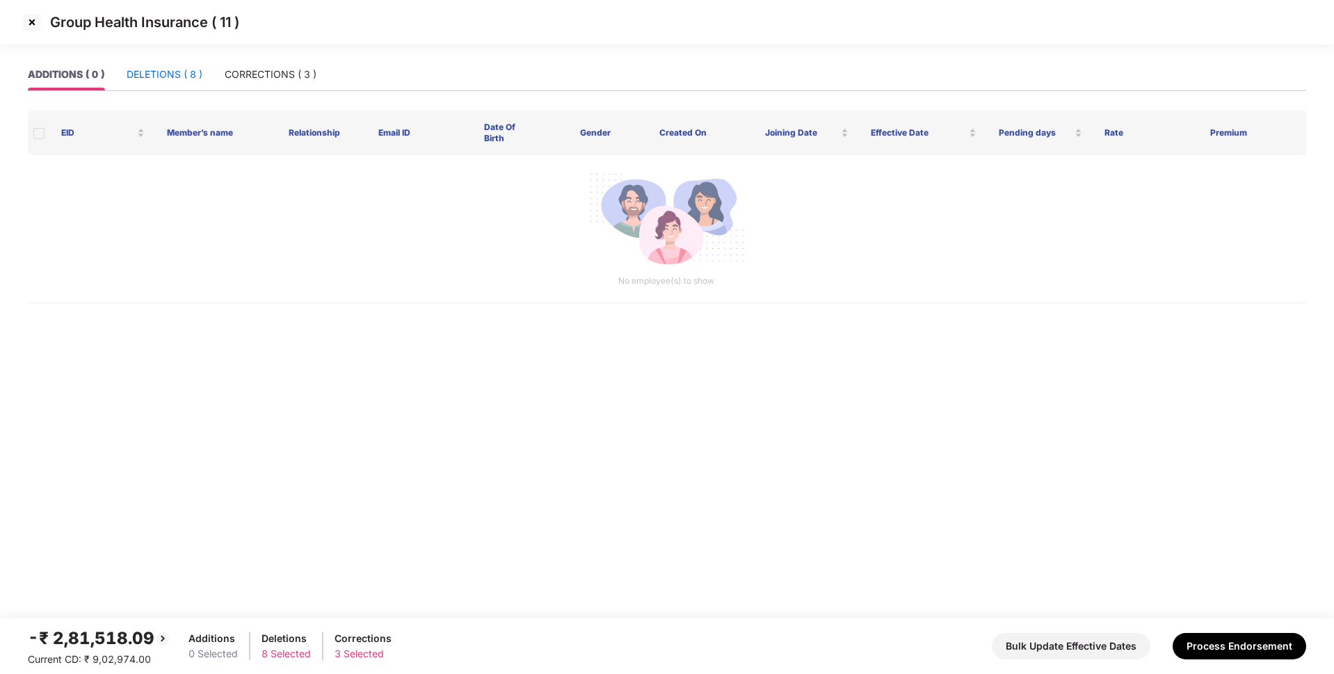
click at [165, 81] on div "DELETIONS ( 8 )" at bounding box center [165, 74] width 76 height 15
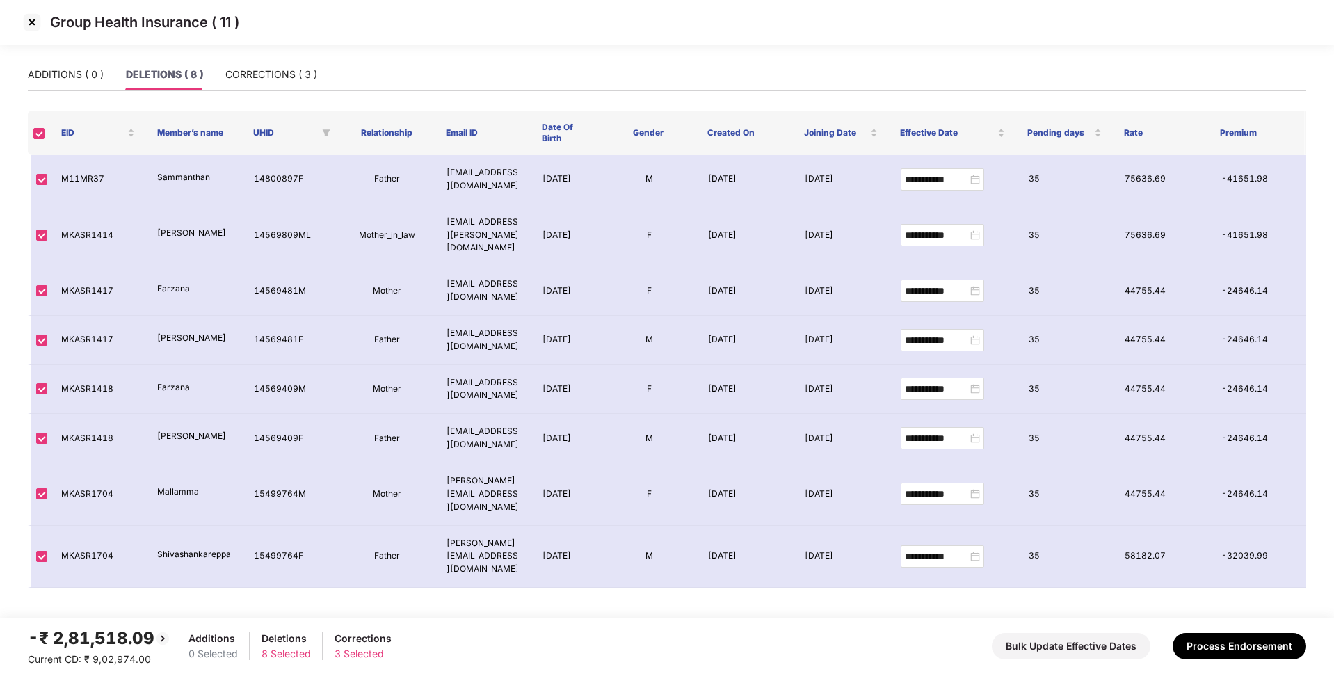
click at [35, 22] on img at bounding box center [32, 22] width 22 height 22
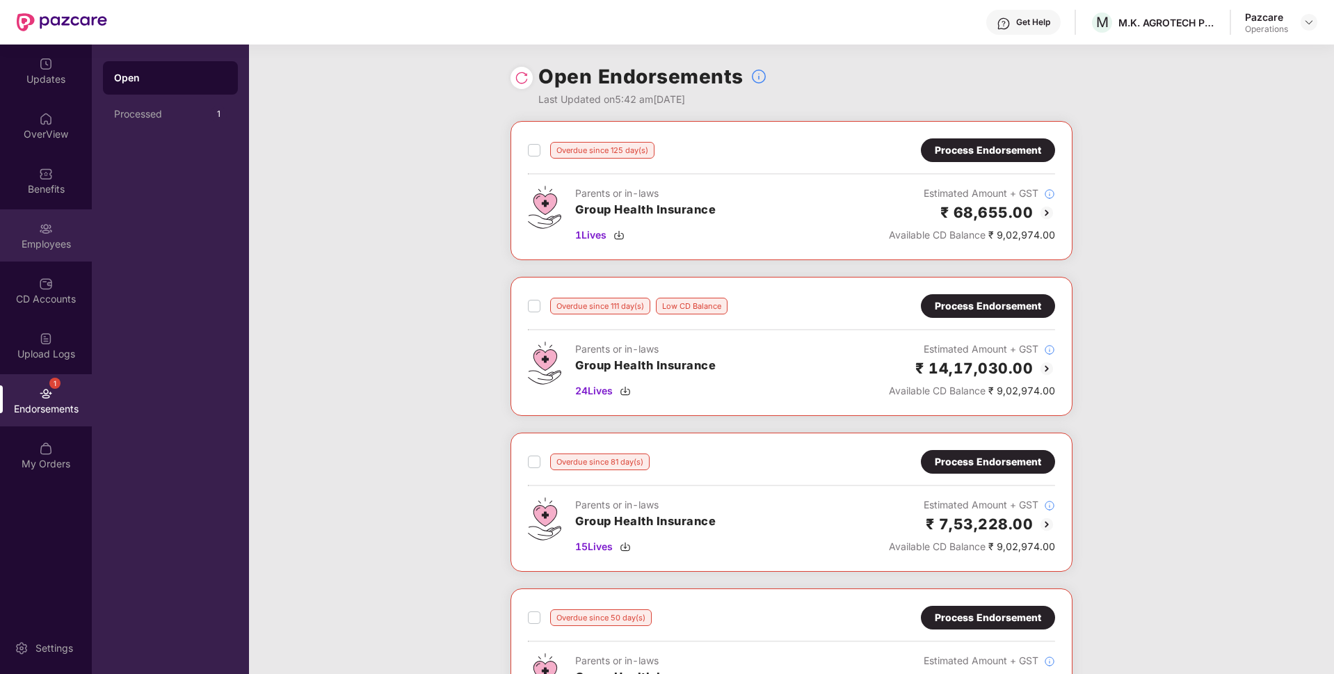
click at [32, 256] on div "Employees" at bounding box center [46, 235] width 92 height 52
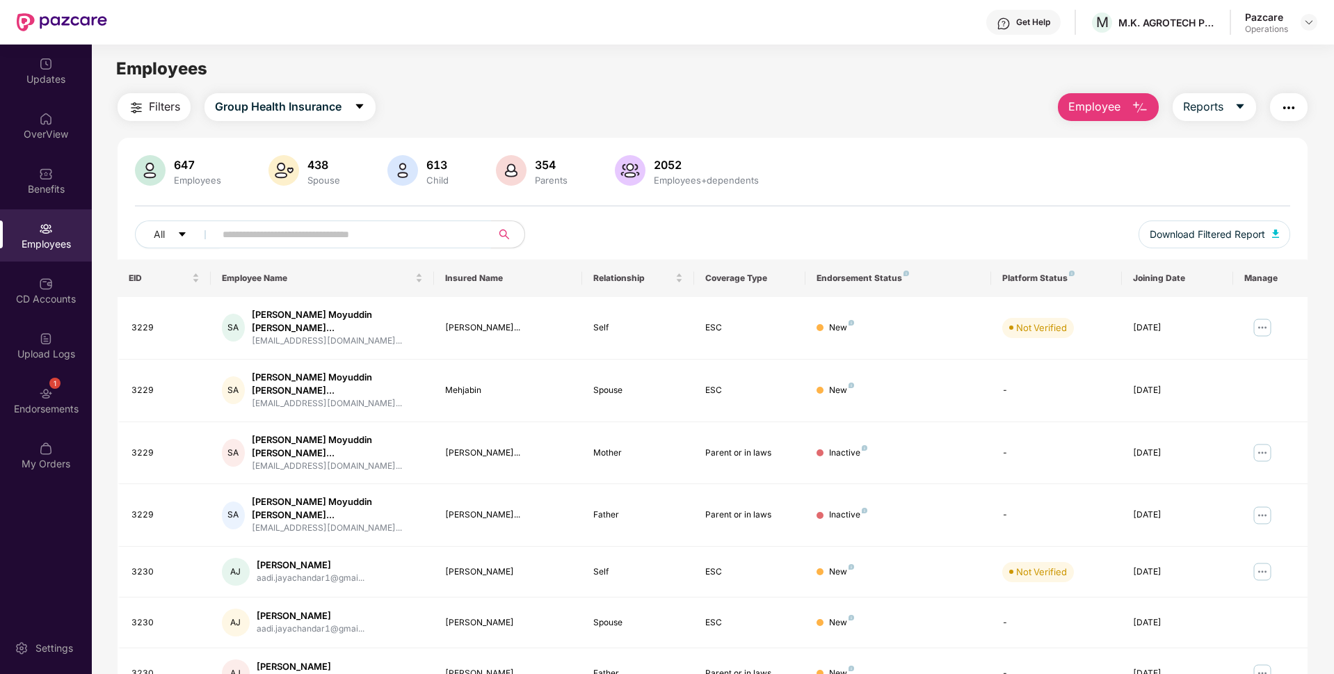
click at [254, 234] on input "text" at bounding box center [348, 234] width 250 height 21
paste input "****"
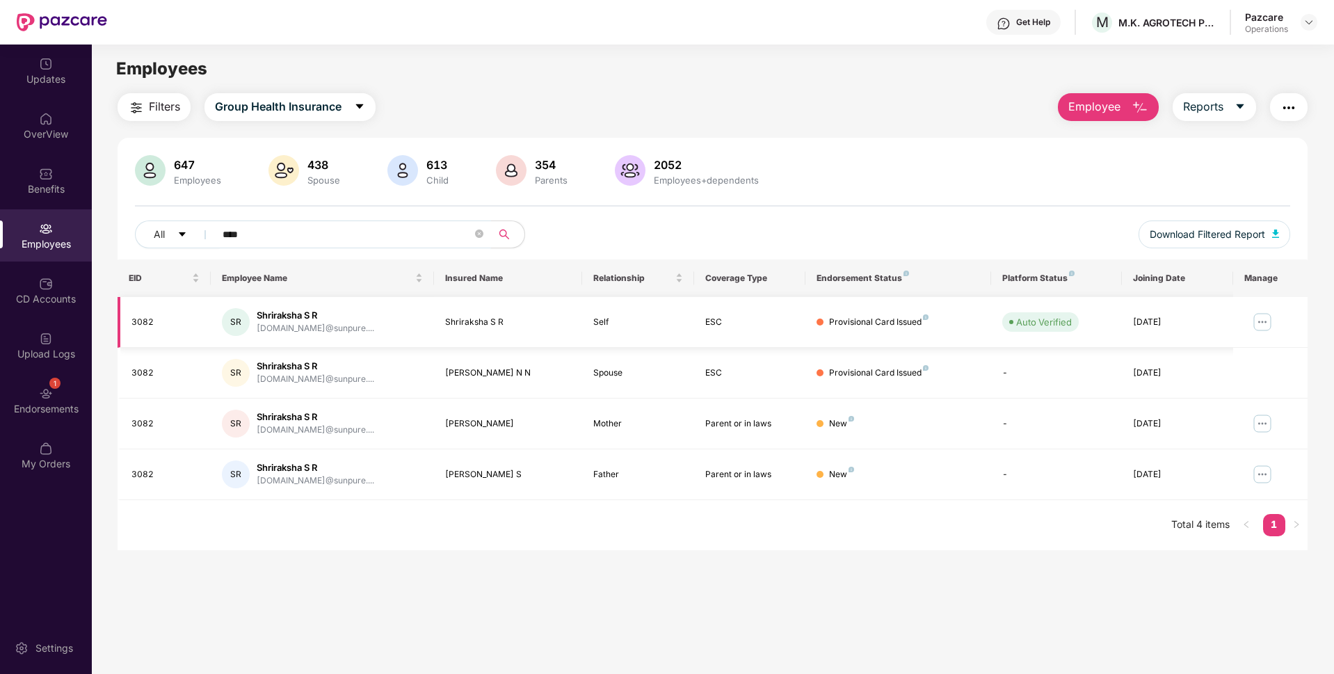
type input "****"
click at [1257, 318] on img at bounding box center [1262, 322] width 22 height 22
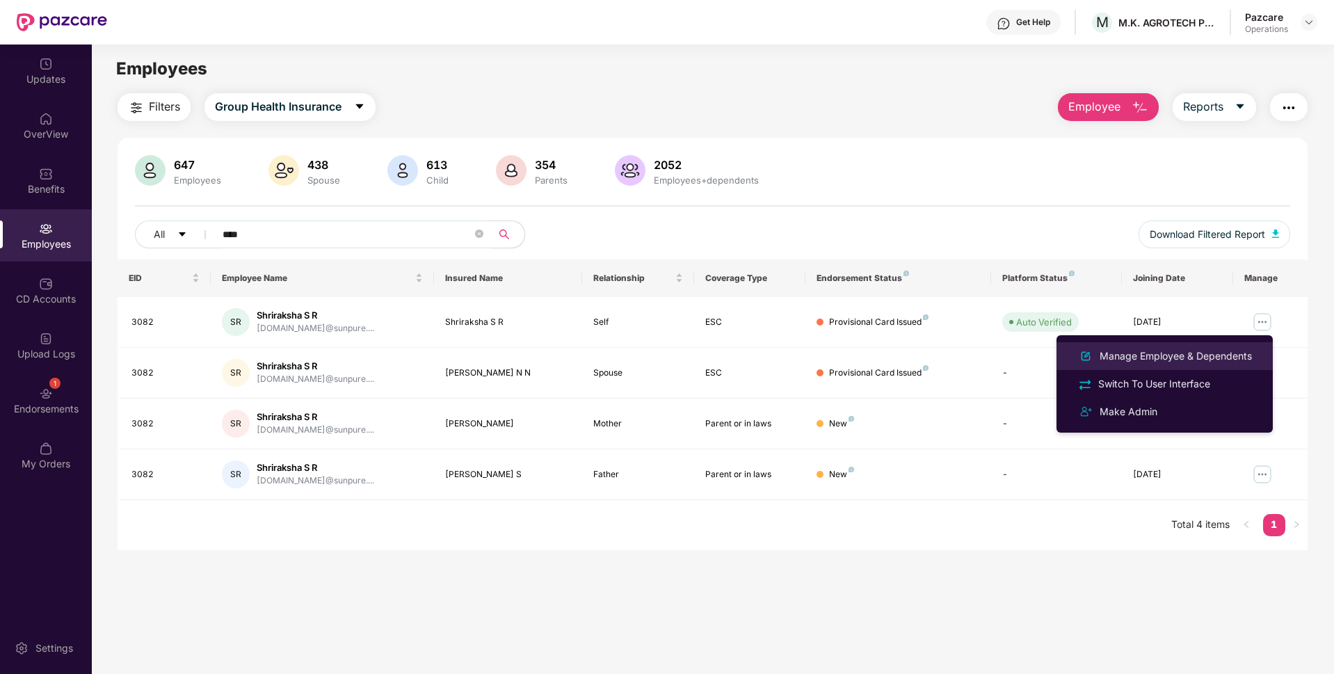
click at [1135, 353] on div "Manage Employee & Dependents" at bounding box center [1176, 355] width 158 height 15
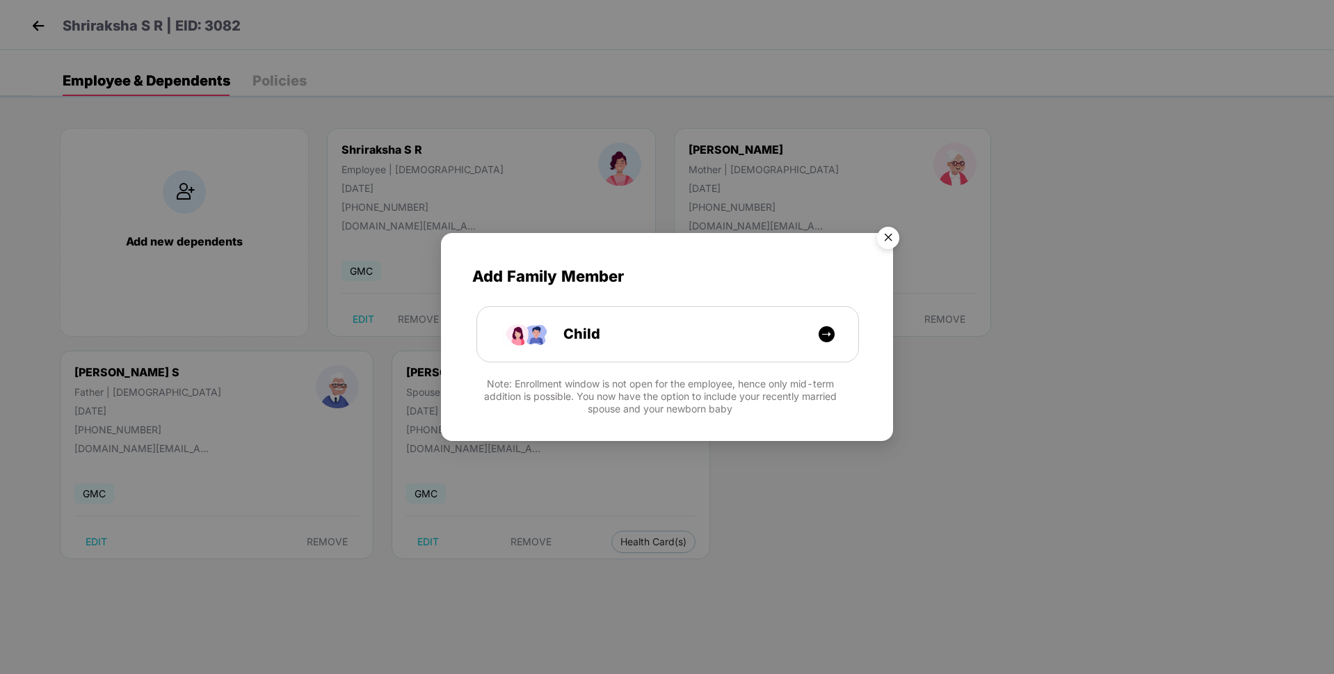
click at [880, 236] on img "Close" at bounding box center [888, 239] width 39 height 39
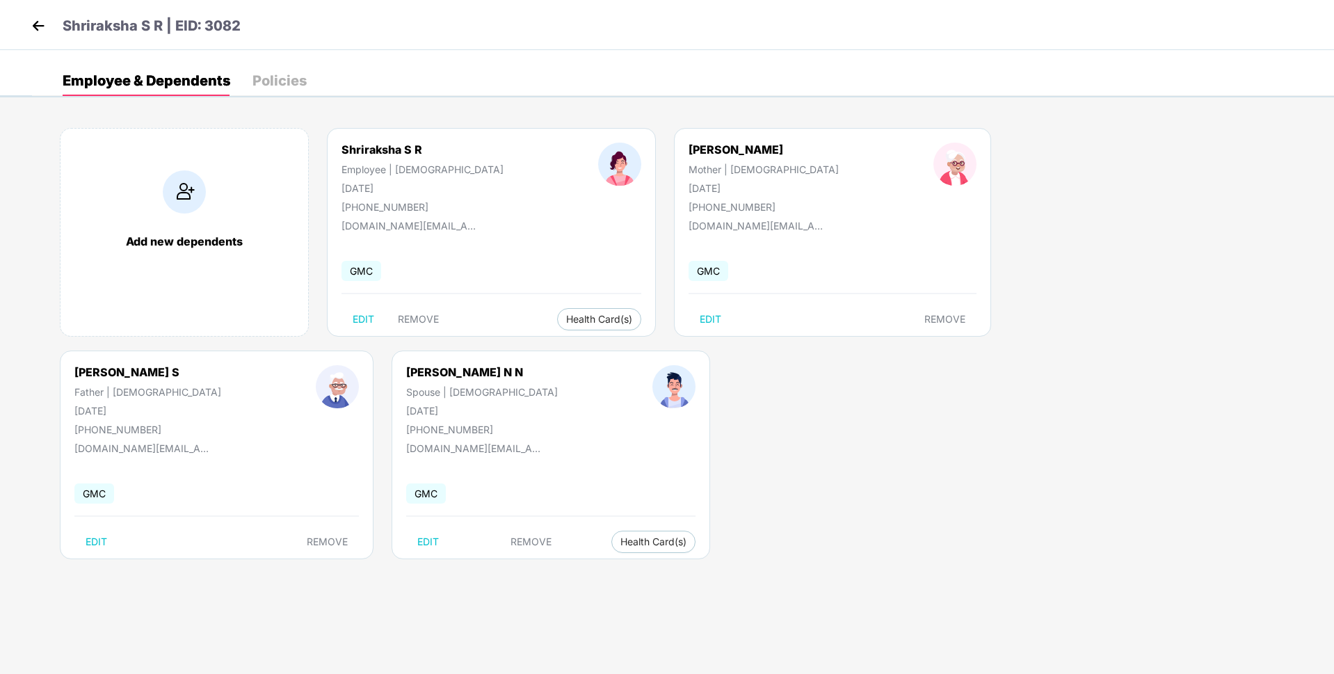
click at [40, 21] on img at bounding box center [38, 25] width 21 height 21
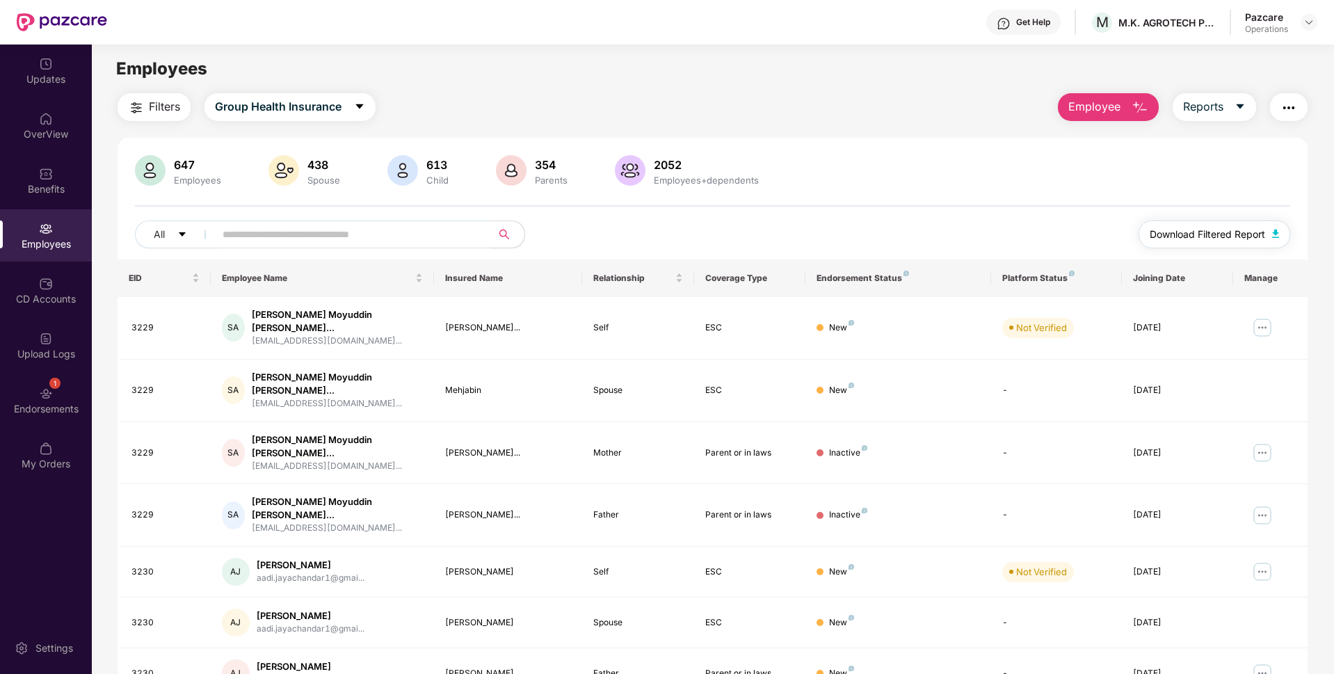
click at [1205, 234] on span "Download Filtered Report" at bounding box center [1207, 234] width 115 height 15
click at [76, 402] on div "Endorsements" at bounding box center [46, 409] width 92 height 14
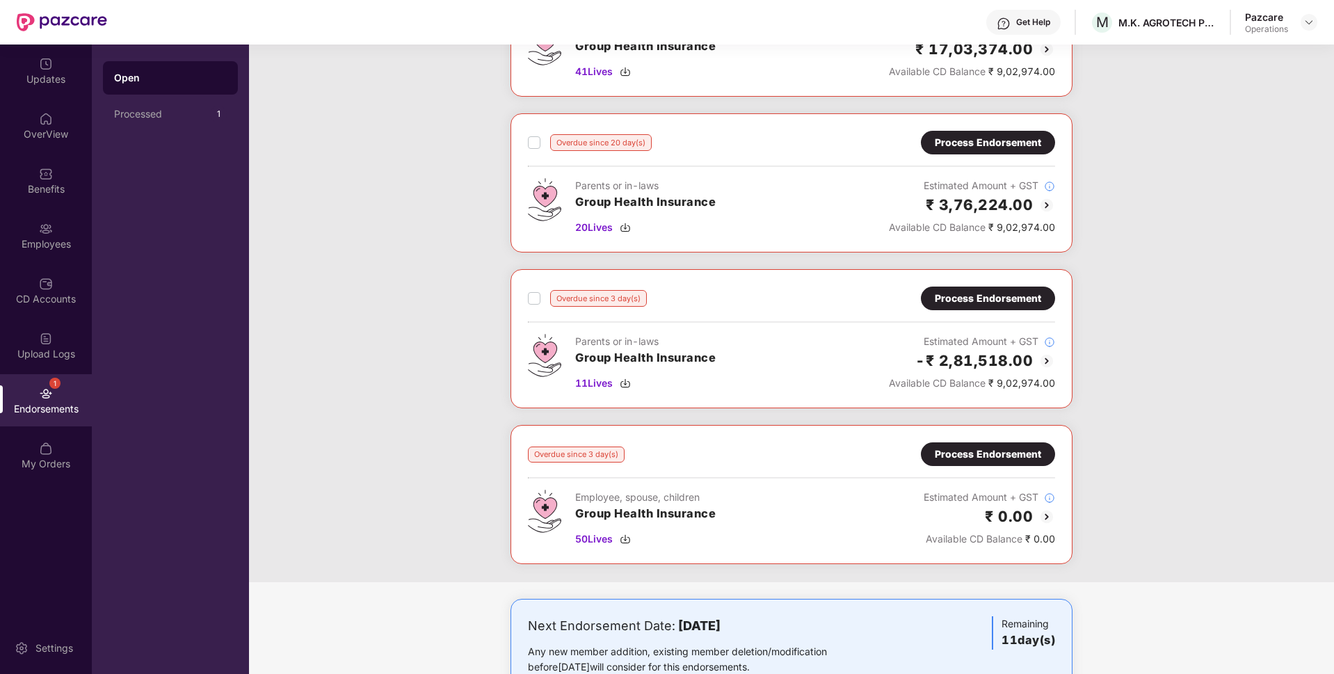
scroll to position [836, 0]
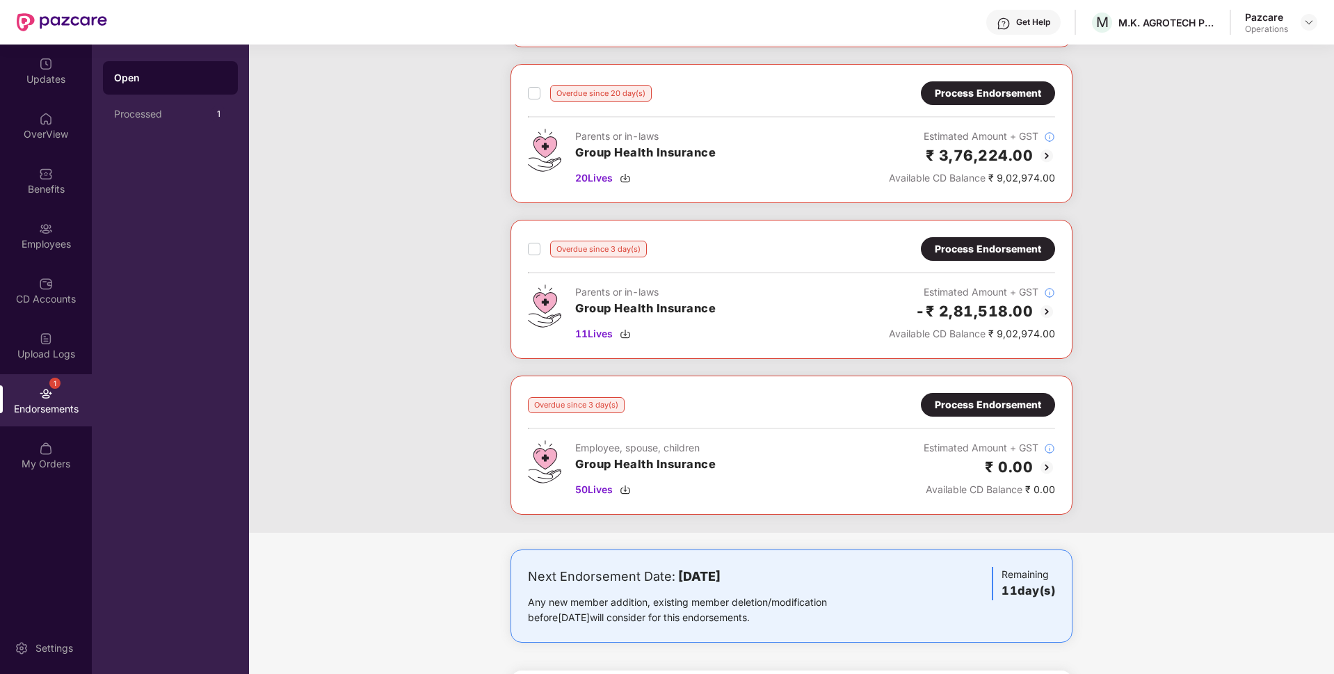
click at [968, 246] on div "Process Endorsement" at bounding box center [988, 248] width 106 height 15
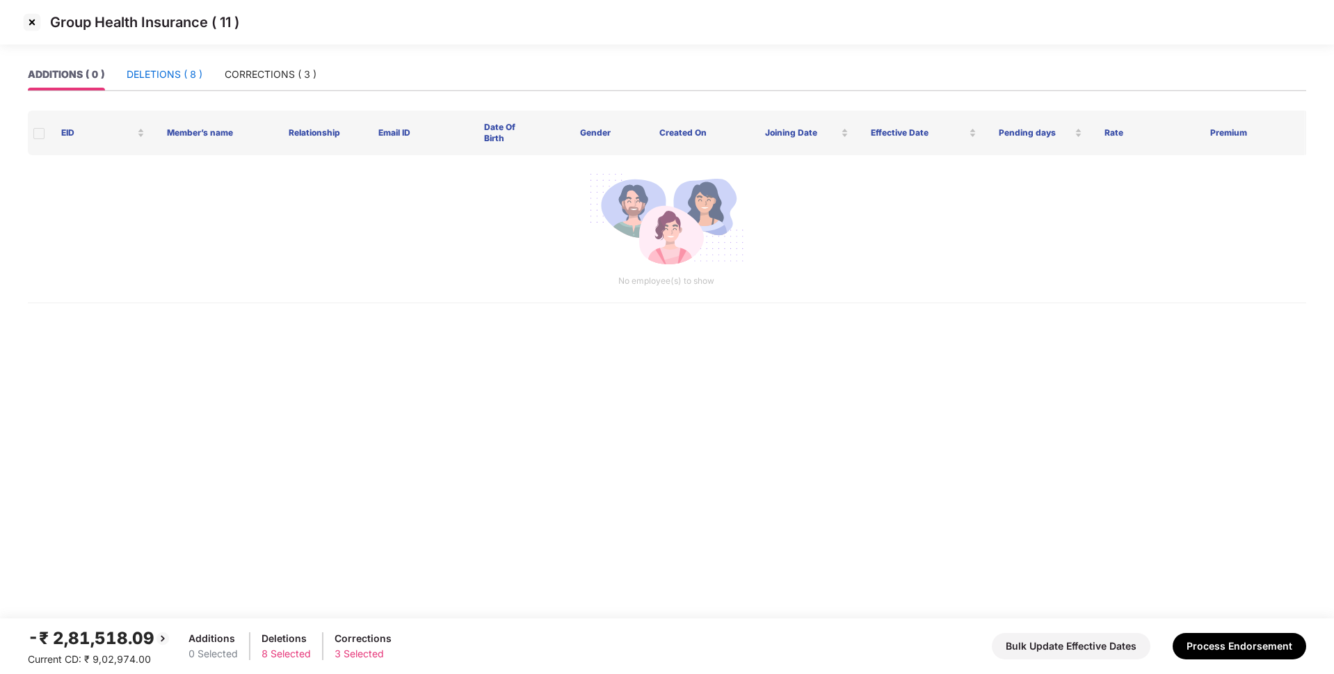
click at [179, 72] on div "DELETIONS ( 8 )" at bounding box center [165, 74] width 76 height 15
